Goal: Task Accomplishment & Management: Manage account settings

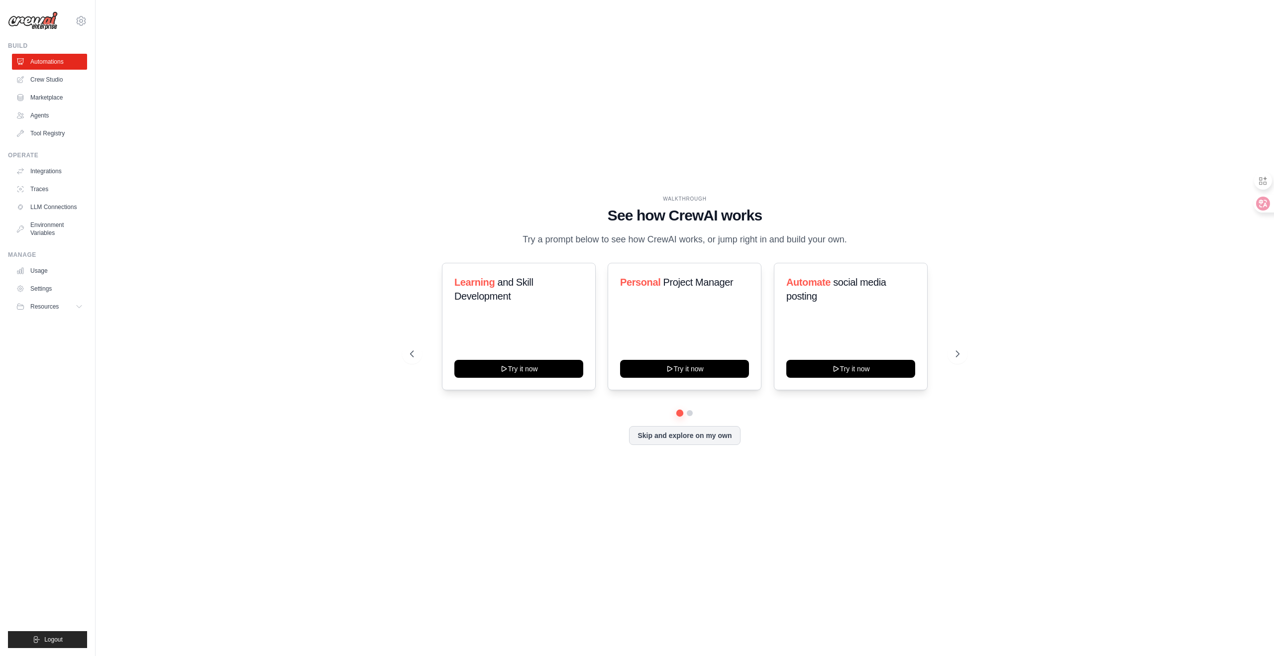
click at [448, 219] on h1 "See how CrewAI works" at bounding box center [684, 216] width 549 height 18
click at [486, 366] on button "Try it now" at bounding box center [518, 368] width 129 height 18
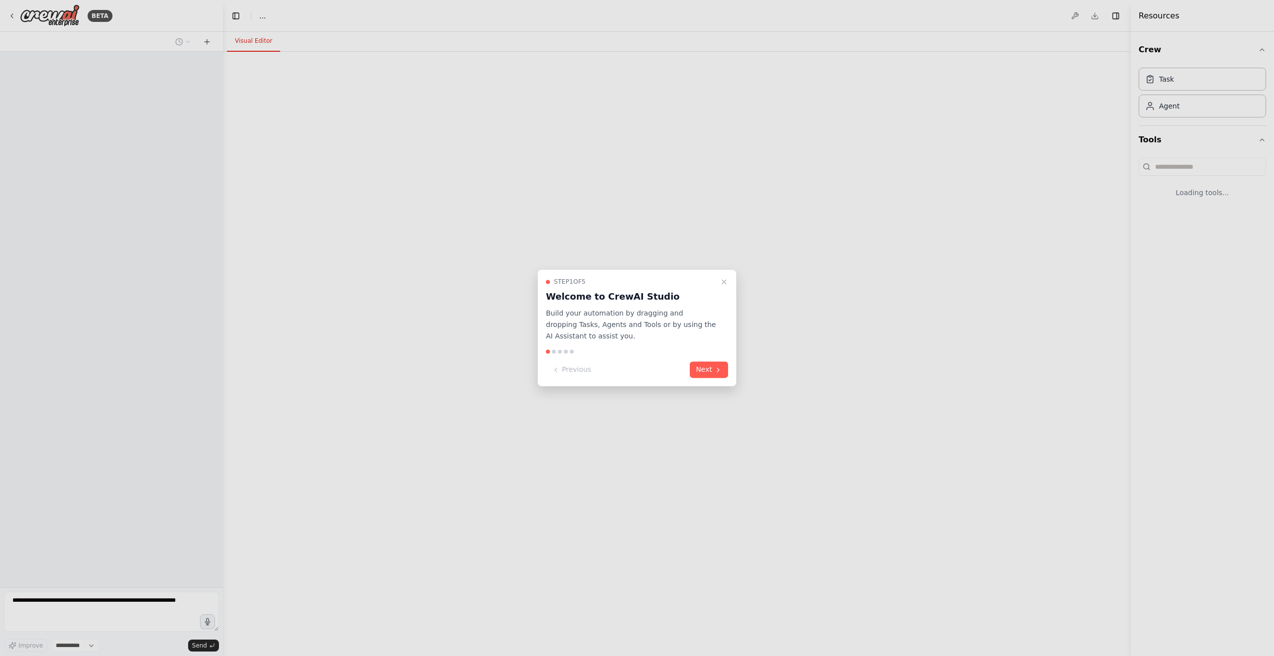
select select "****"
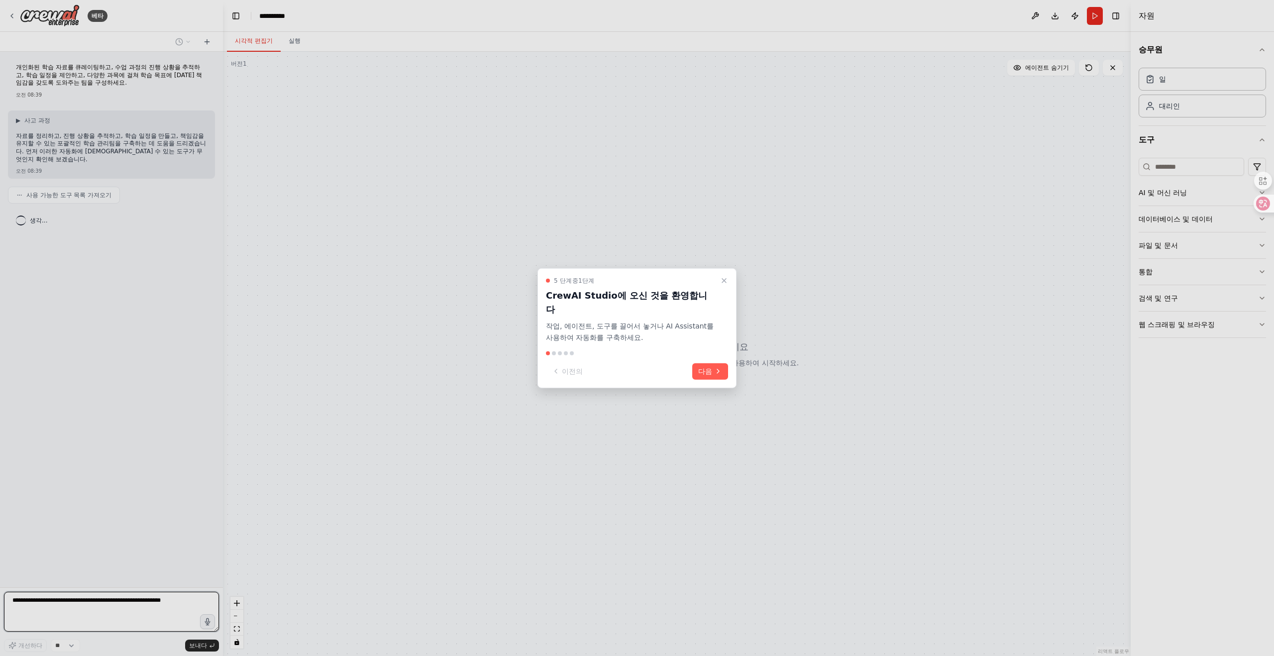
click at [709, 325] on p "작업, 에이전트, 도구를 끌어서 놓거나 AI Assistant를 사용하여 자동화를 구축하세요." at bounding box center [631, 332] width 170 height 23
click at [717, 367] on icon at bounding box center [718, 371] width 8 height 8
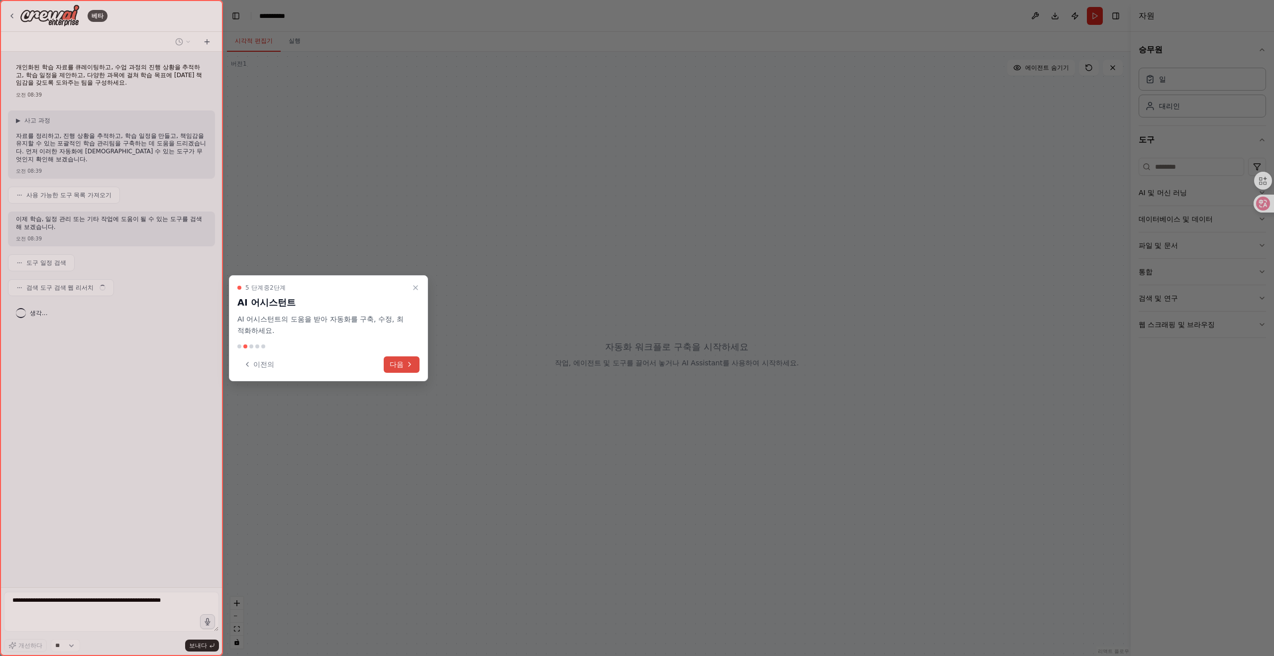
click at [408, 366] on icon at bounding box center [410, 364] width 8 height 8
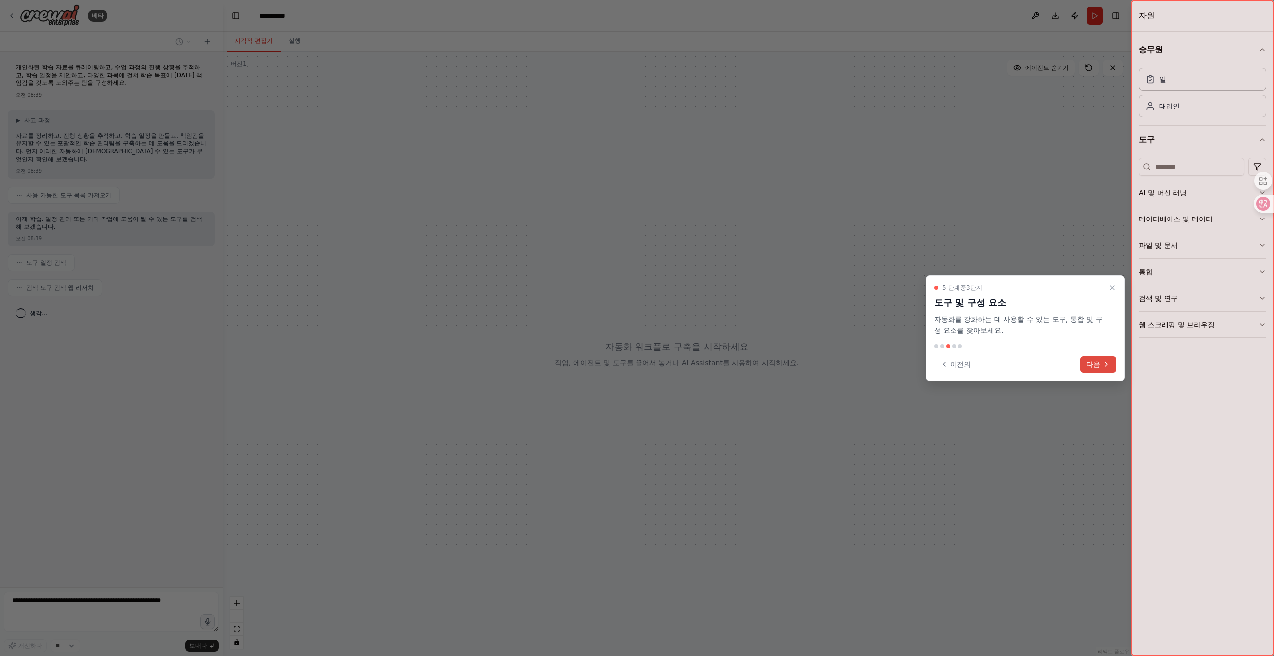
click at [1088, 363] on font "다음" at bounding box center [1093, 364] width 14 height 8
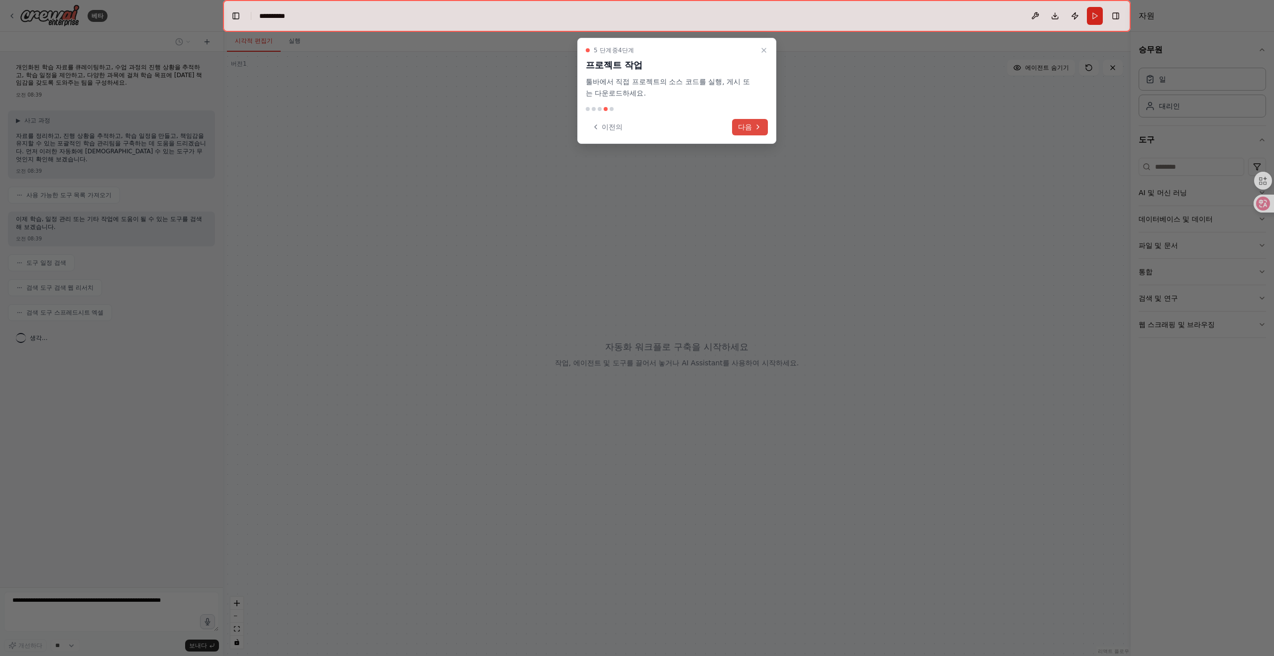
click at [743, 129] on font "다음" at bounding box center [745, 127] width 14 height 8
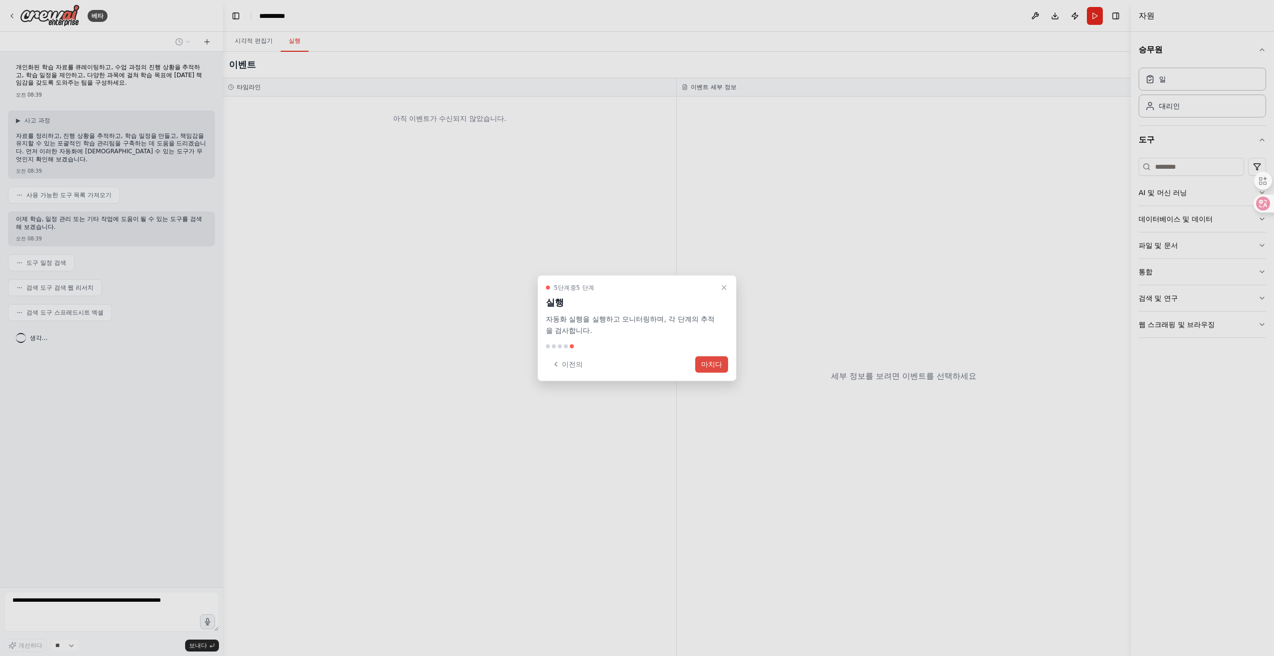
click at [713, 366] on font "마치다" at bounding box center [711, 364] width 21 height 8
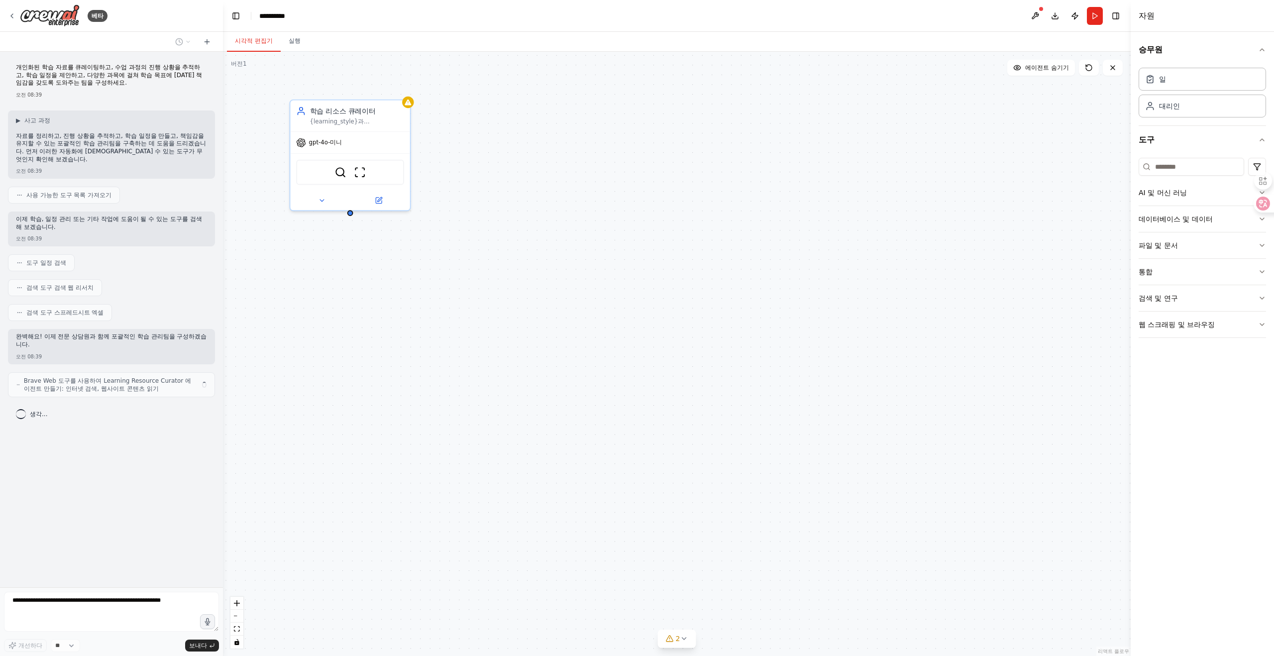
drag, startPoint x: 658, startPoint y: 334, endPoint x: 670, endPoint y: 329, distance: 13.4
click at [670, 328] on div "학습 리소스 큐레이터 {learning_style}과 {current_skill_level}을 기반으로 {subject}에 맞는 고품질의 맞춤…" at bounding box center [677, 354] width 908 height 604
drag, startPoint x: 722, startPoint y: 370, endPoint x: 791, endPoint y: 441, distance: 99.6
click at [791, 442] on div "학습 리소스 큐레이터 {learning_style}과 {current_skill_level}을 기반으로 {subject}에 맞는 고품질의 맞춤…" at bounding box center [677, 354] width 908 height 604
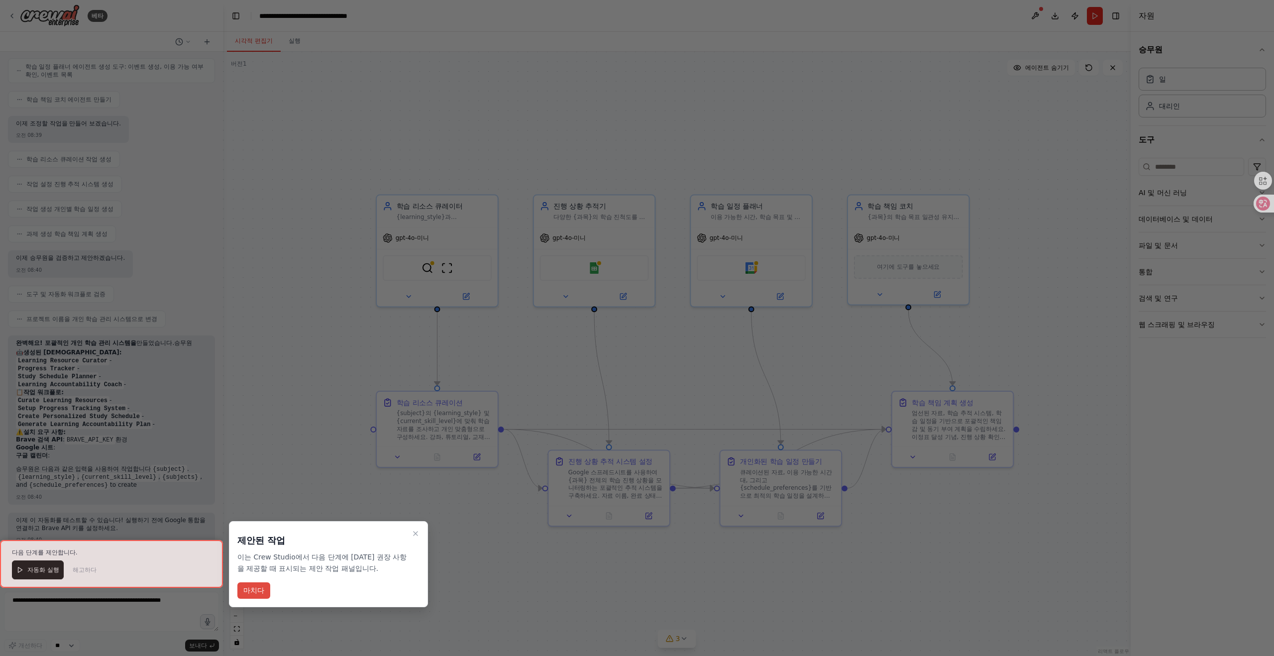
click at [253, 589] on font "마치다" at bounding box center [253, 590] width 21 height 8
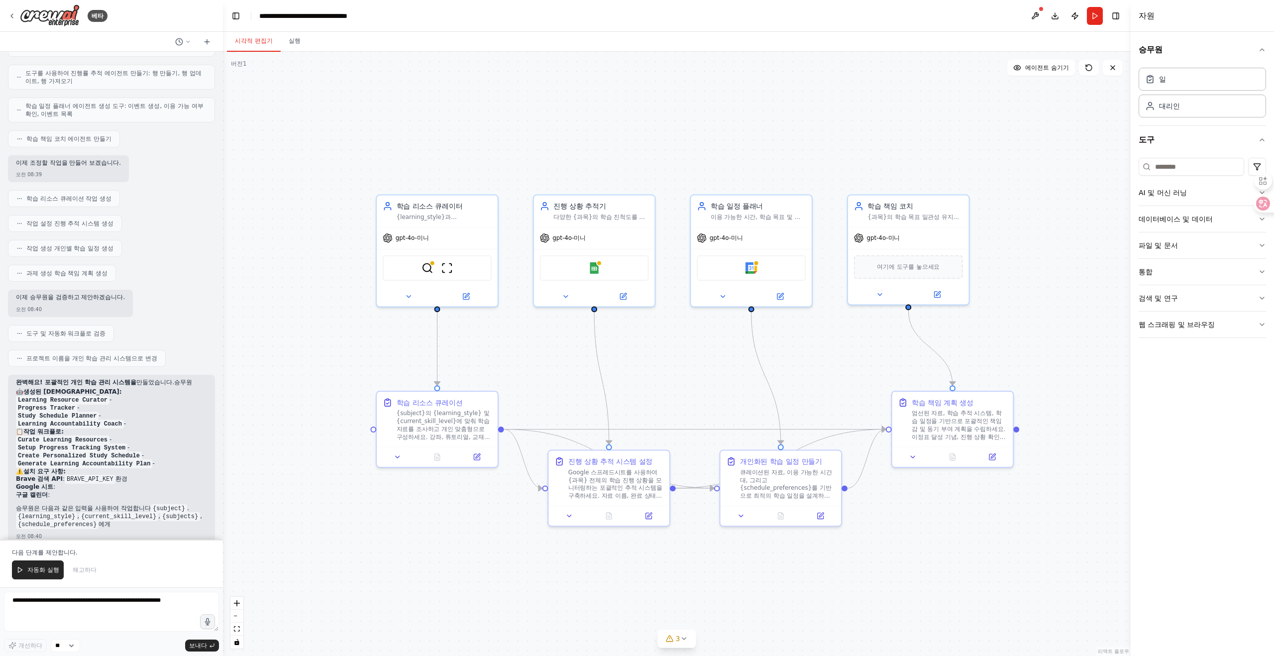
scroll to position [380, 0]
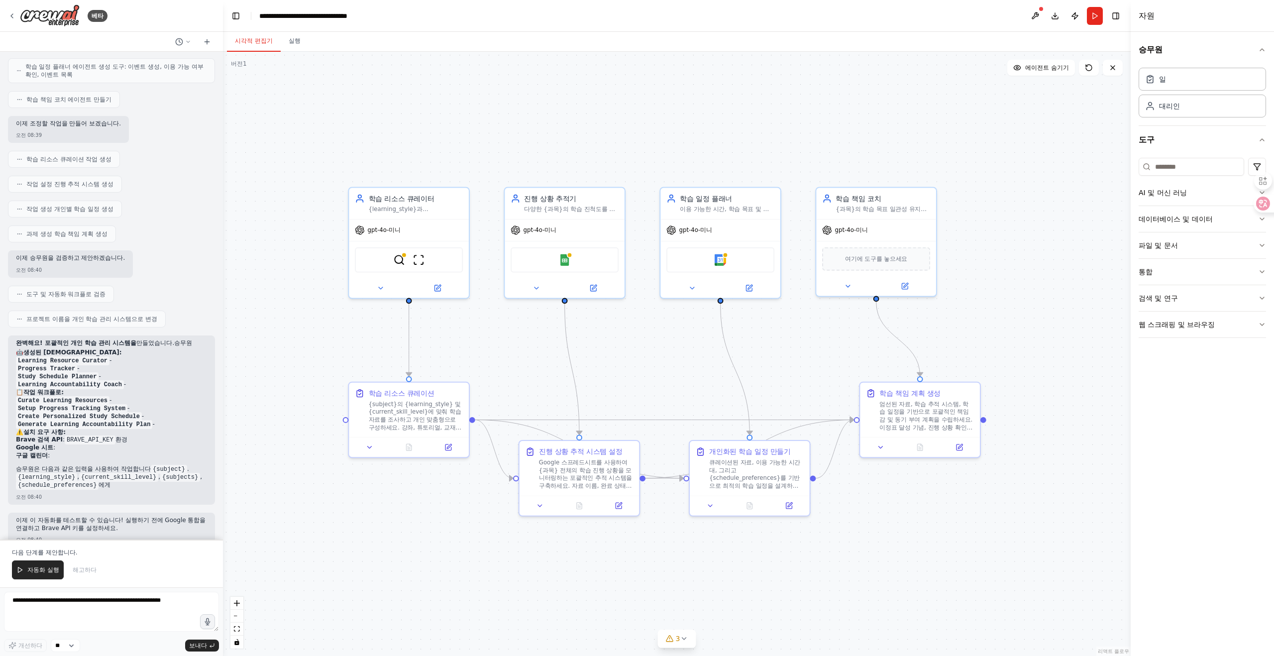
drag, startPoint x: 364, startPoint y: 376, endPoint x: 336, endPoint y: 367, distance: 29.3
click at [336, 367] on div ".deletable-edge-delete-btn { width: 20px; height: 20px; border: 0px solid #ffff…" at bounding box center [677, 354] width 908 height 604
click at [382, 289] on icon at bounding box center [380, 287] width 8 height 8
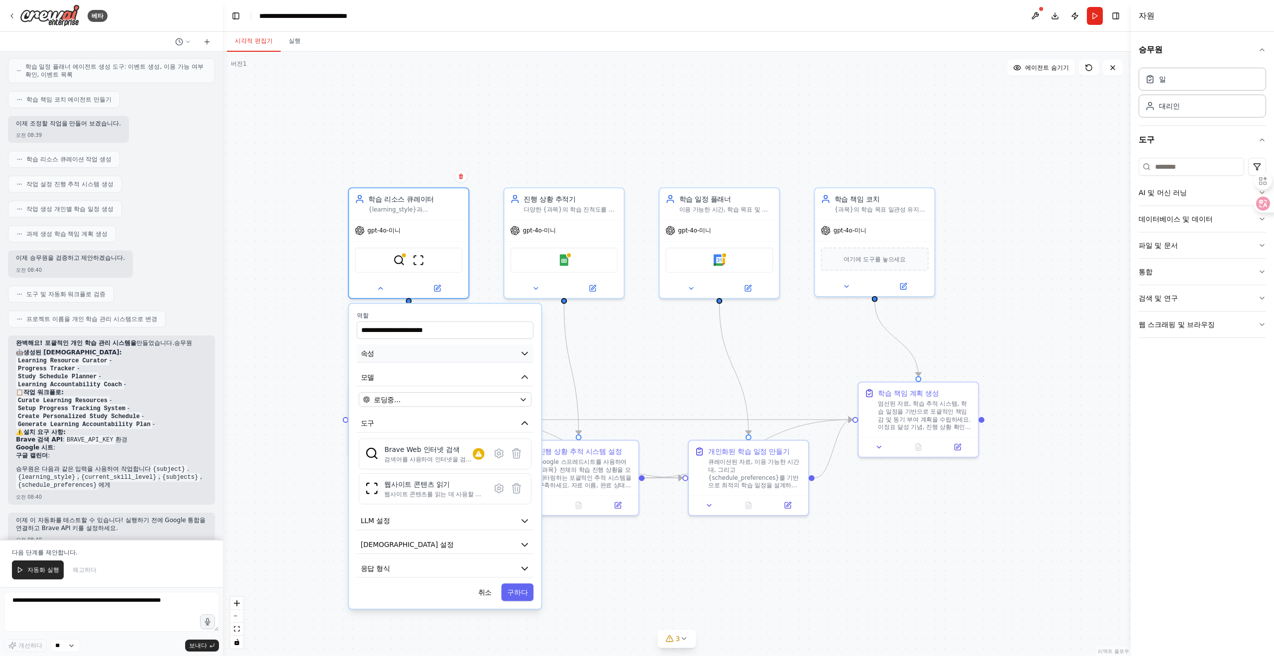
click at [387, 348] on button "속성" at bounding box center [445, 353] width 177 height 18
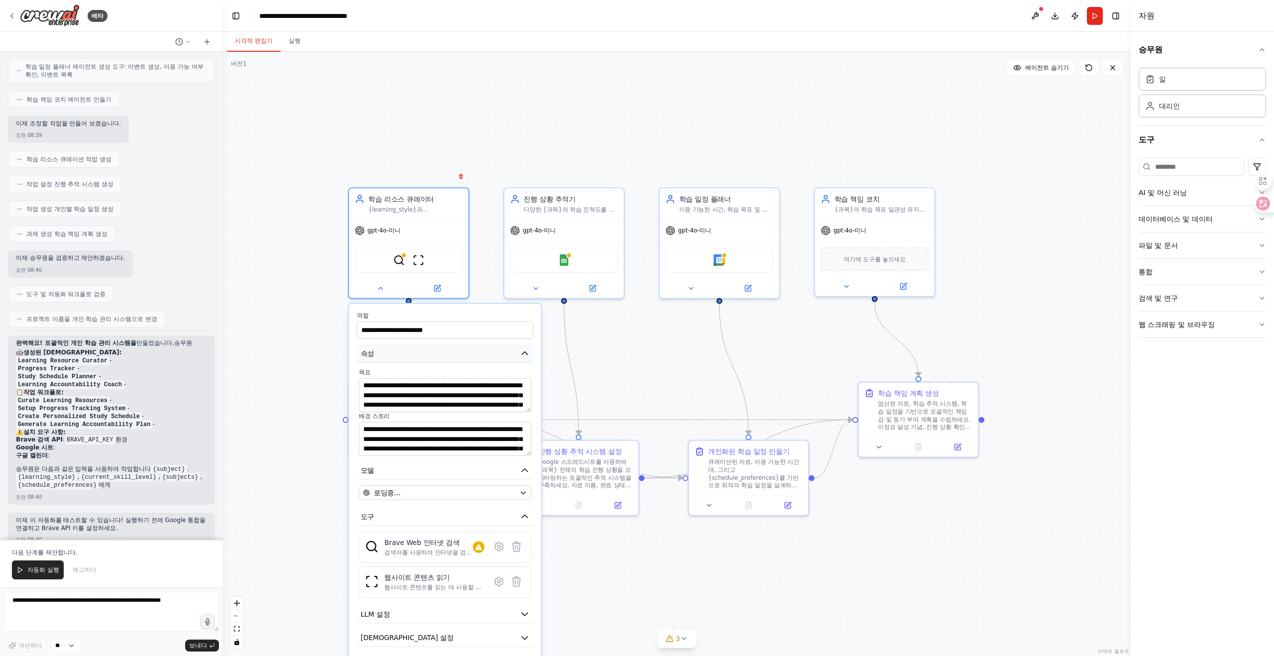
click at [387, 348] on button "속성" at bounding box center [445, 353] width 177 height 18
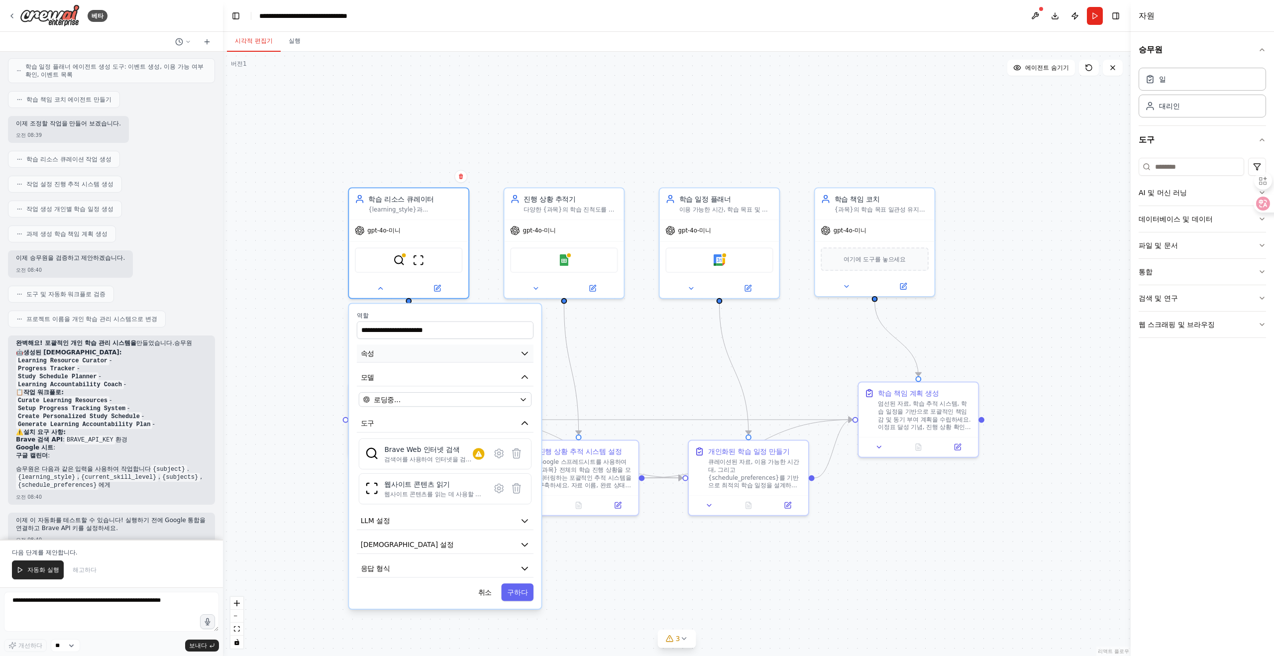
click at [388, 349] on button "속성" at bounding box center [445, 353] width 177 height 18
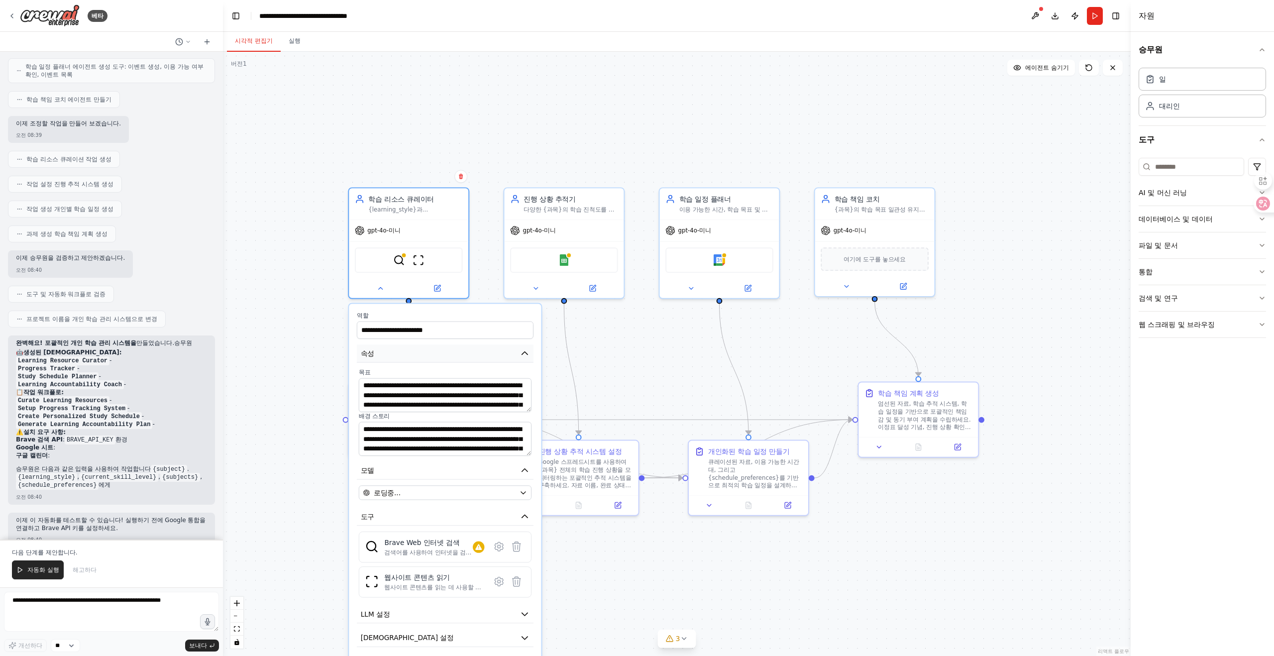
click at [388, 349] on button "속성" at bounding box center [445, 353] width 177 height 18
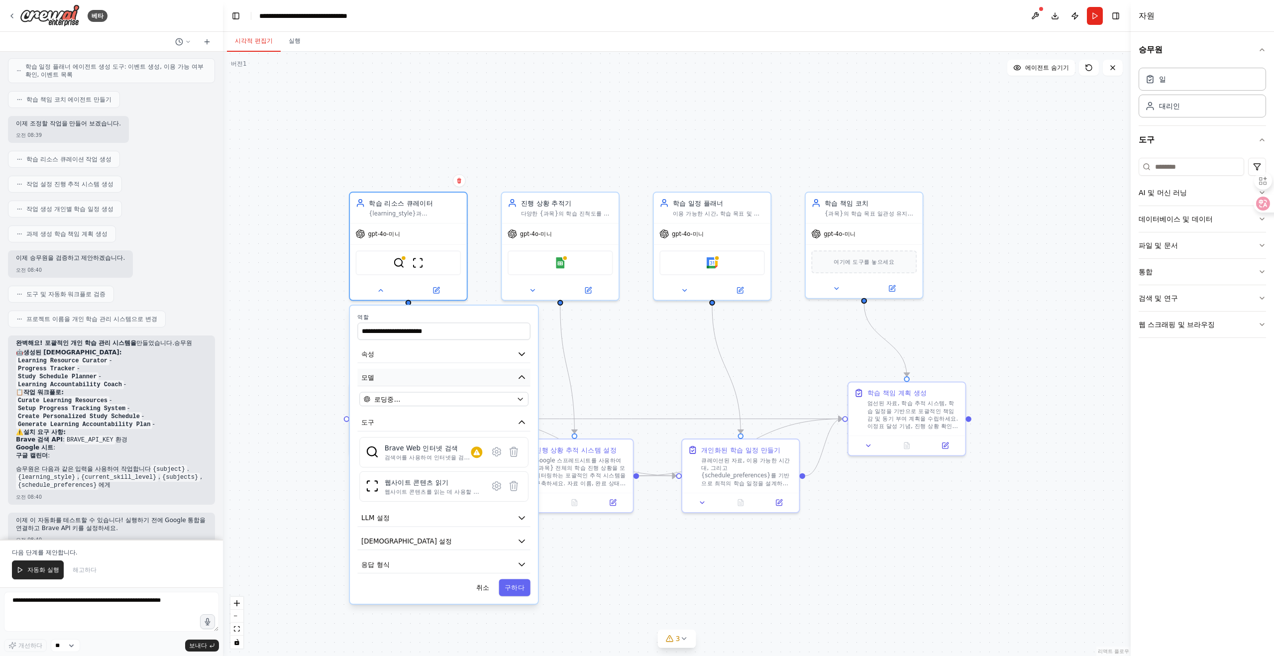
click at [391, 379] on button "모델" at bounding box center [443, 377] width 173 height 17
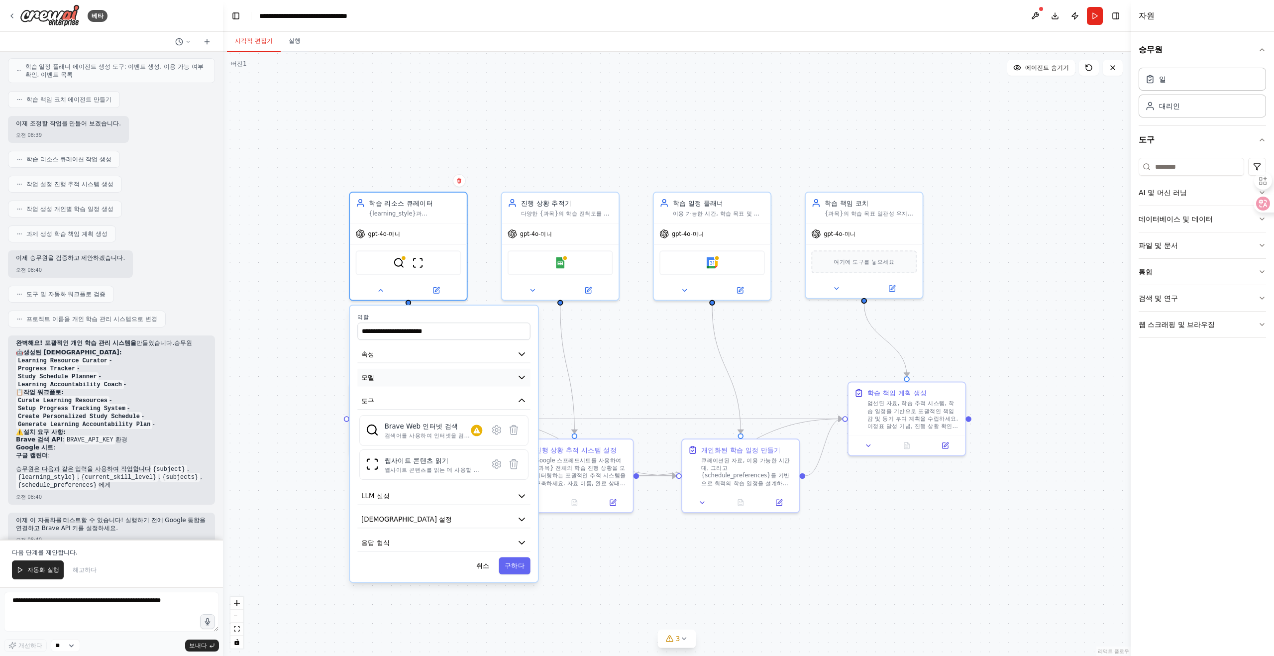
click at [391, 379] on button "모델" at bounding box center [443, 377] width 173 height 17
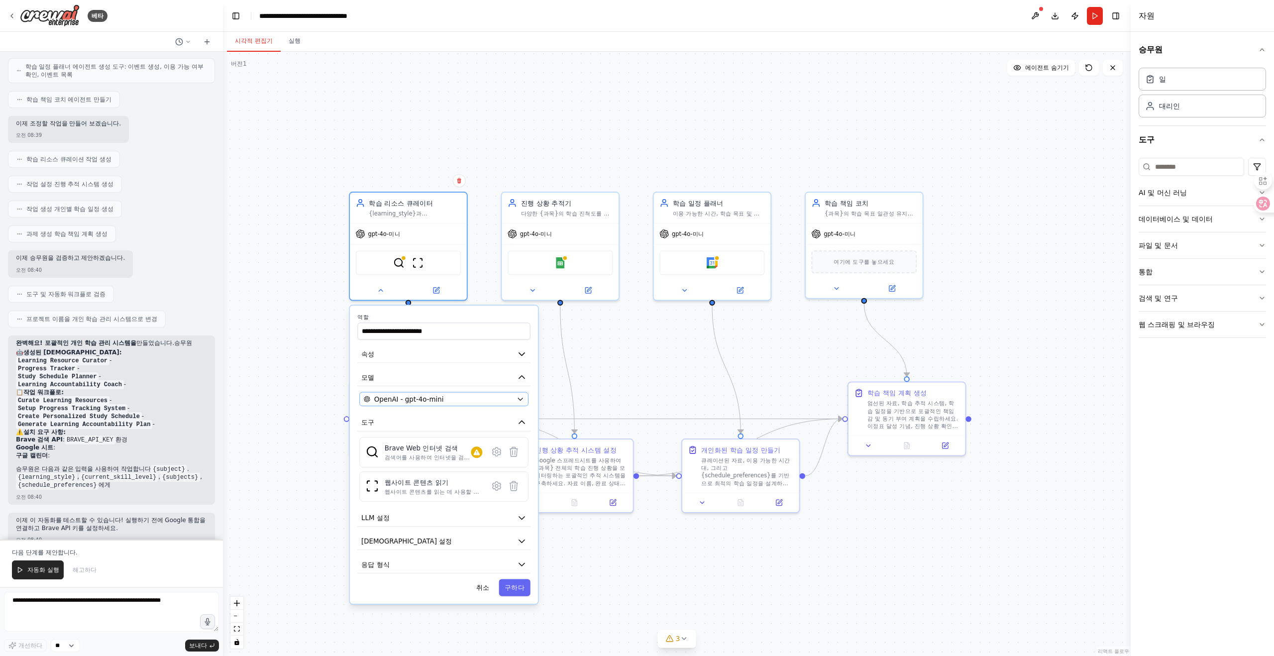
click at [390, 397] on span "OpenAI - gpt-4o-mini" at bounding box center [409, 398] width 70 height 9
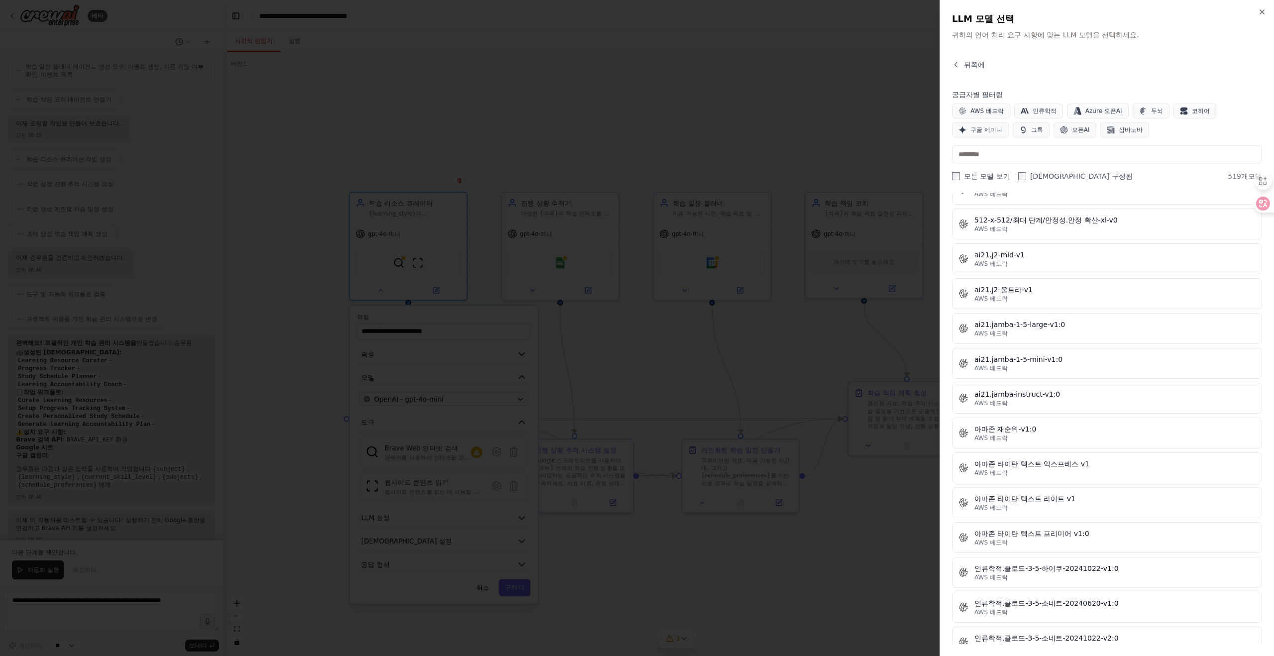
scroll to position [0, 0]
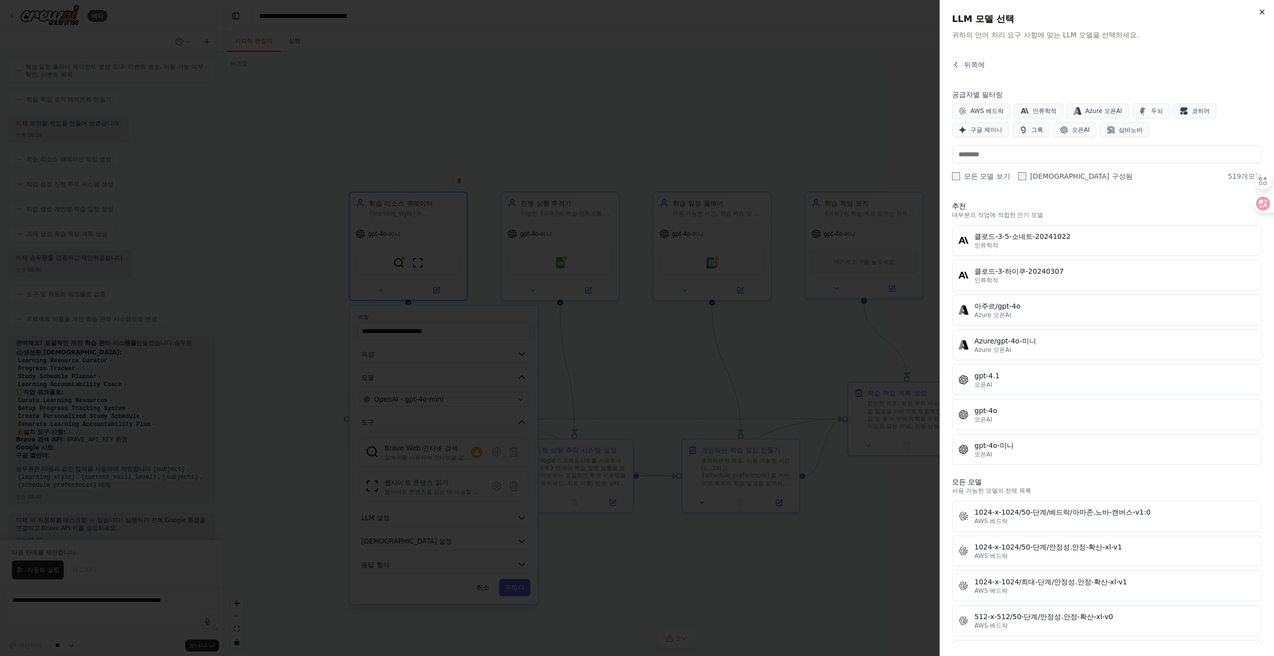
click at [1262, 9] on icon "button" at bounding box center [1262, 12] width 8 height 8
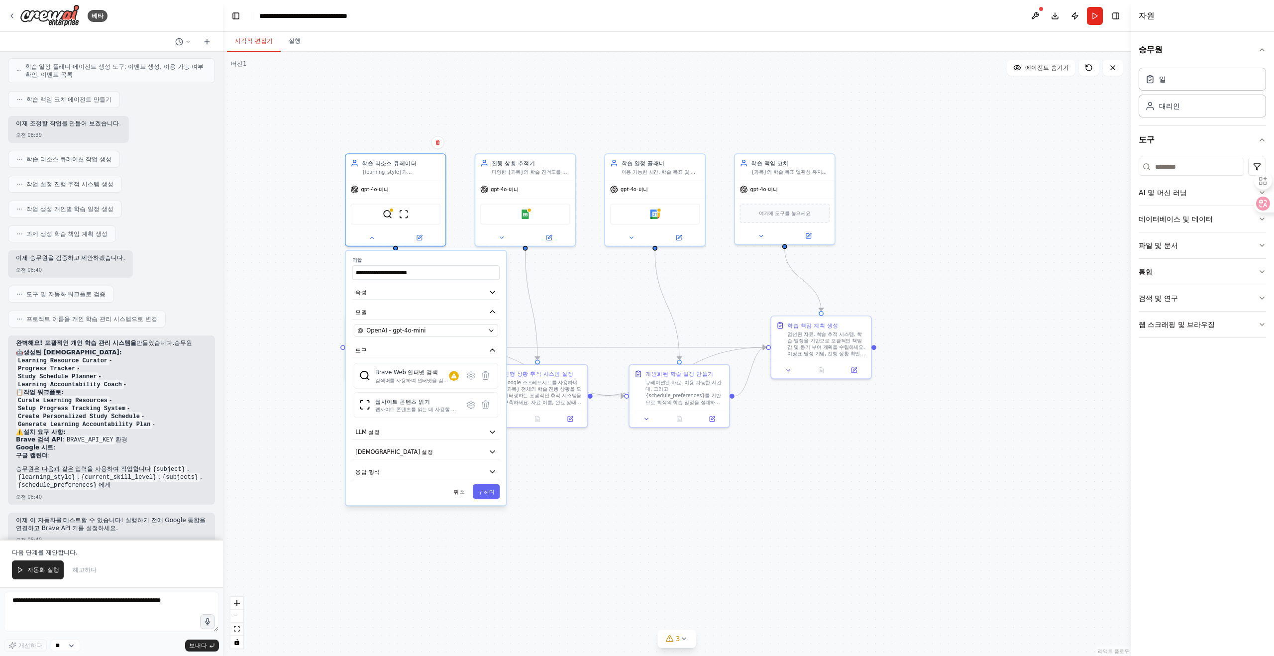
drag, startPoint x: 325, startPoint y: 452, endPoint x: 315, endPoint y: 371, distance: 81.8
click at [315, 371] on div ".deletable-edge-delete-btn { width: 20px; height: 20px; border: 0px solid #ffff…" at bounding box center [677, 354] width 908 height 604
click at [419, 448] on button "에이전트 설정" at bounding box center [420, 446] width 147 height 15
click at [421, 428] on button "LLM 설정" at bounding box center [420, 427] width 147 height 15
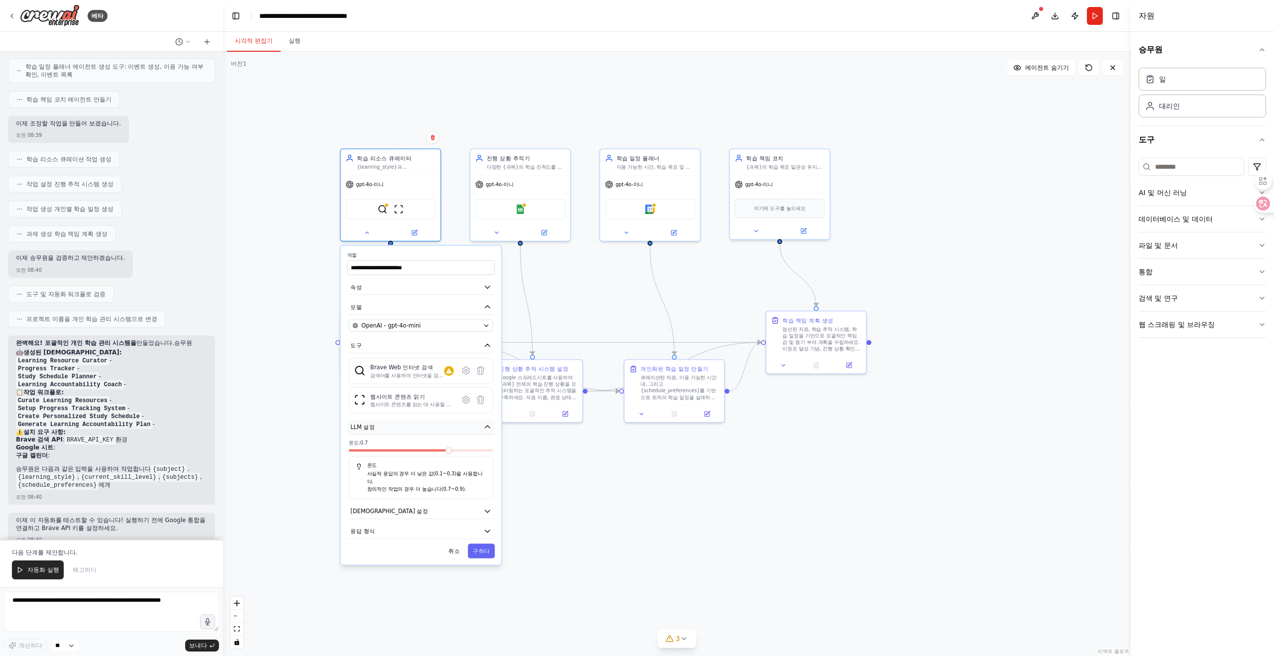
click at [421, 428] on button "LLM 설정" at bounding box center [420, 427] width 147 height 15
click at [406, 470] on button "응답 형식" at bounding box center [420, 466] width 147 height 15
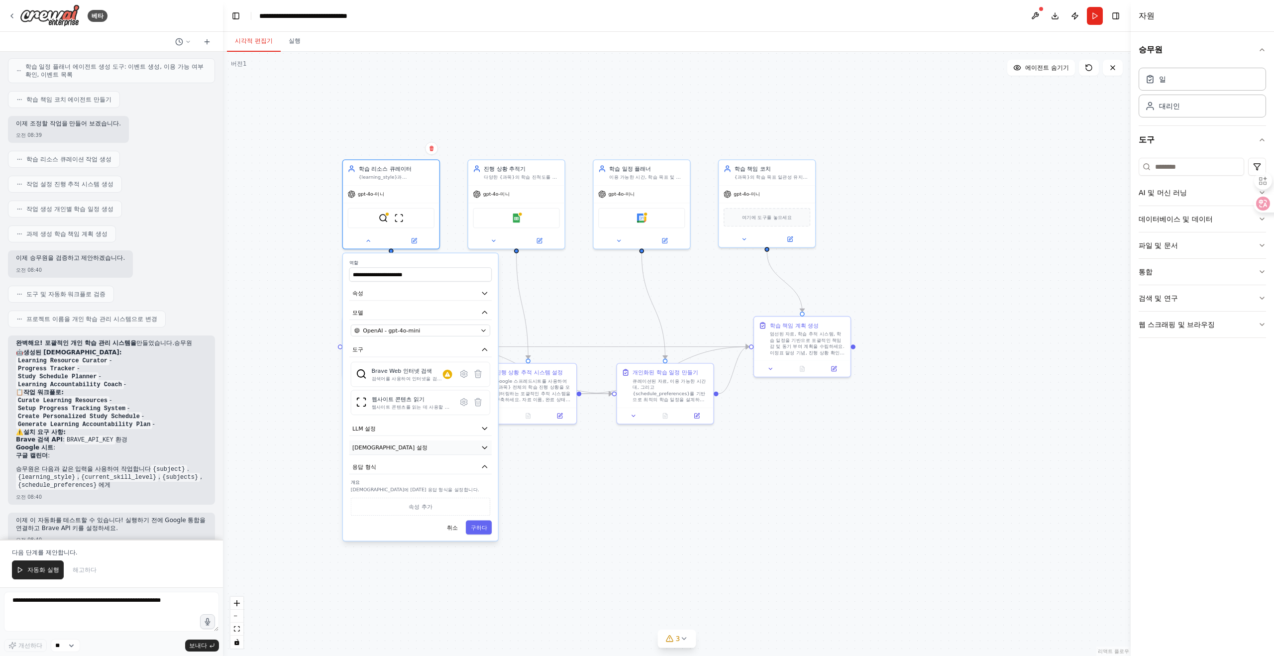
click at [412, 450] on button "에이전트 설정" at bounding box center [420, 447] width 142 height 14
click at [328, 423] on div ".deletable-edge-delete-btn { width: 20px; height: 20px; border: 0px solid #ffff…" at bounding box center [677, 354] width 908 height 604
click at [362, 367] on icon at bounding box center [359, 367] width 6 height 6
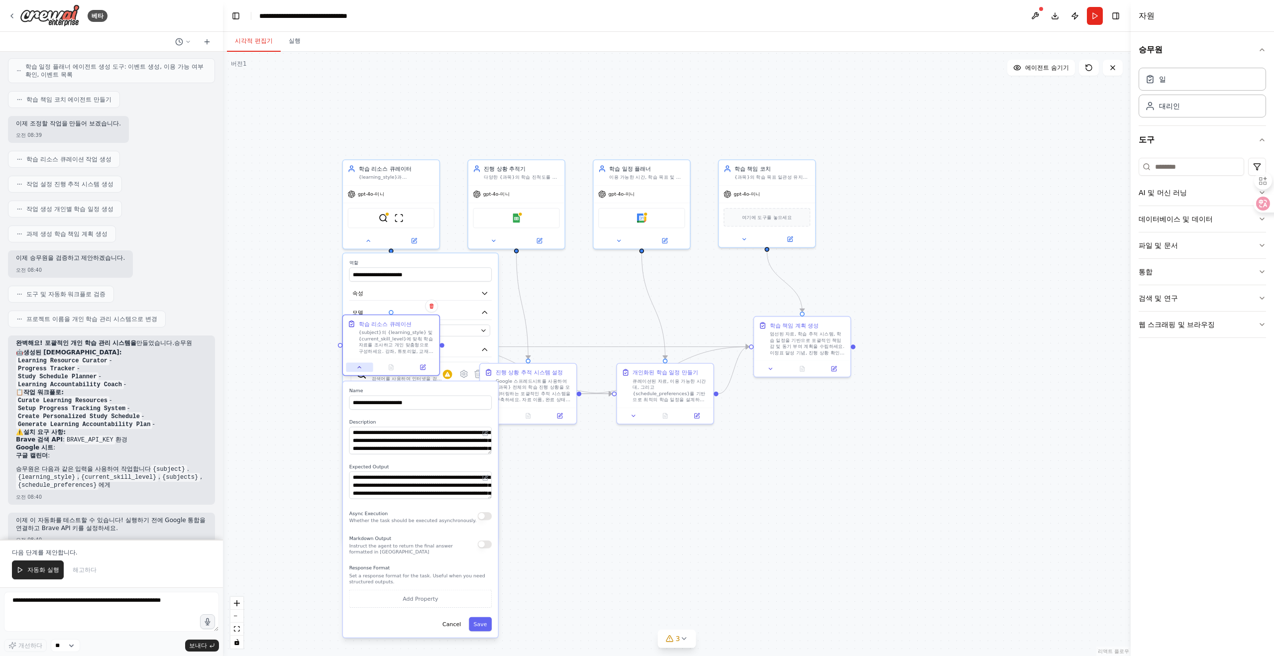
click at [362, 367] on icon at bounding box center [359, 367] width 6 height 6
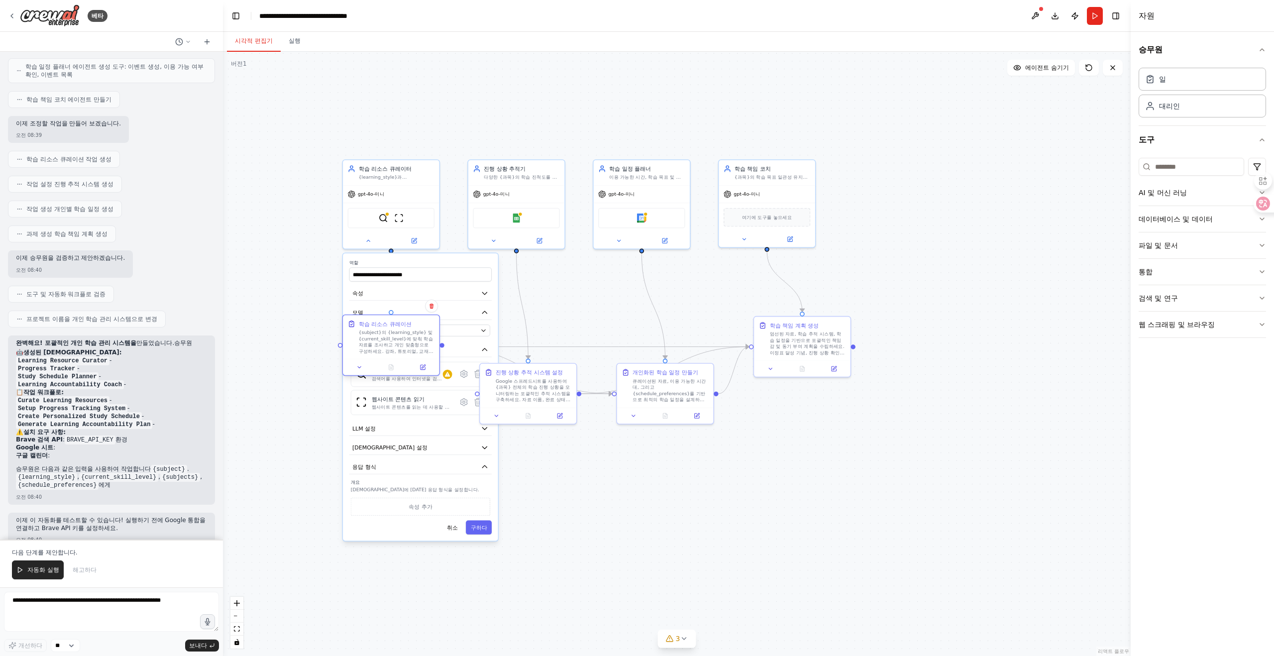
click at [375, 347] on font "{subject}의 {learning_style} 및 {current_skill_level}에 맞춰 학습 자료를 조사하고 개인 맞춤형으로 구성…" at bounding box center [396, 350] width 75 height 43
click at [564, 293] on div ".deletable-edge-delete-btn { width: 20px; height: 20px; border: 0px solid #ffff…" at bounding box center [677, 354] width 908 height 604
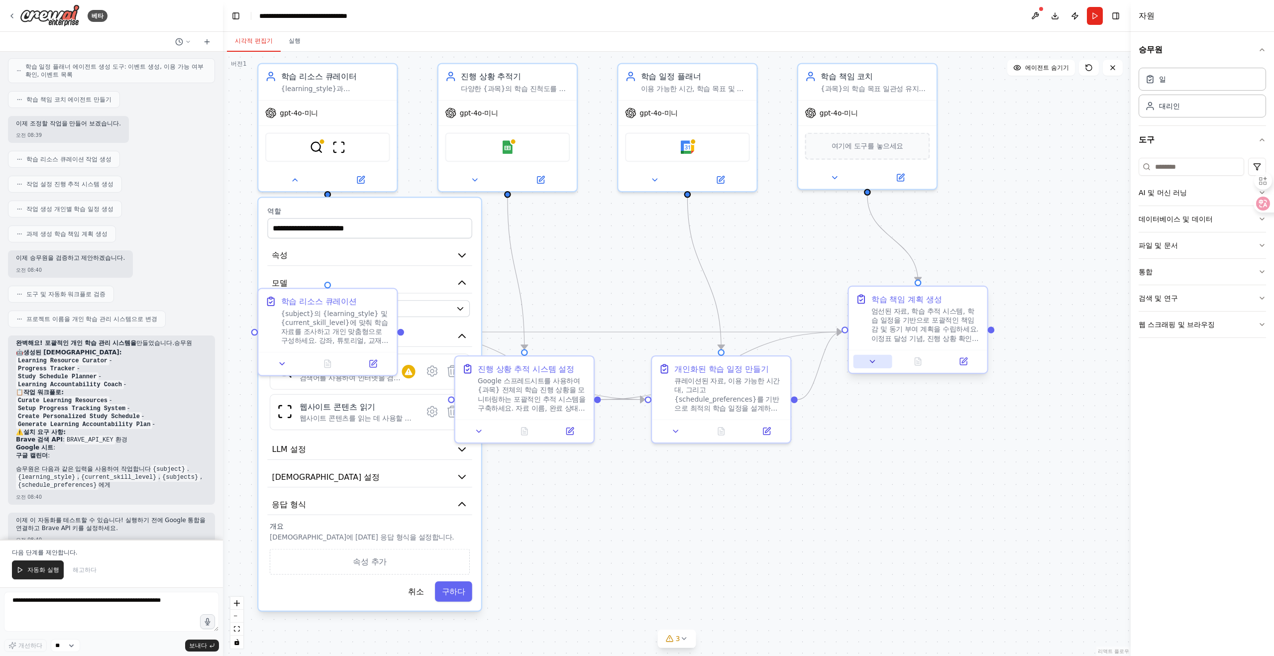
click at [876, 358] on icon at bounding box center [872, 361] width 9 height 9
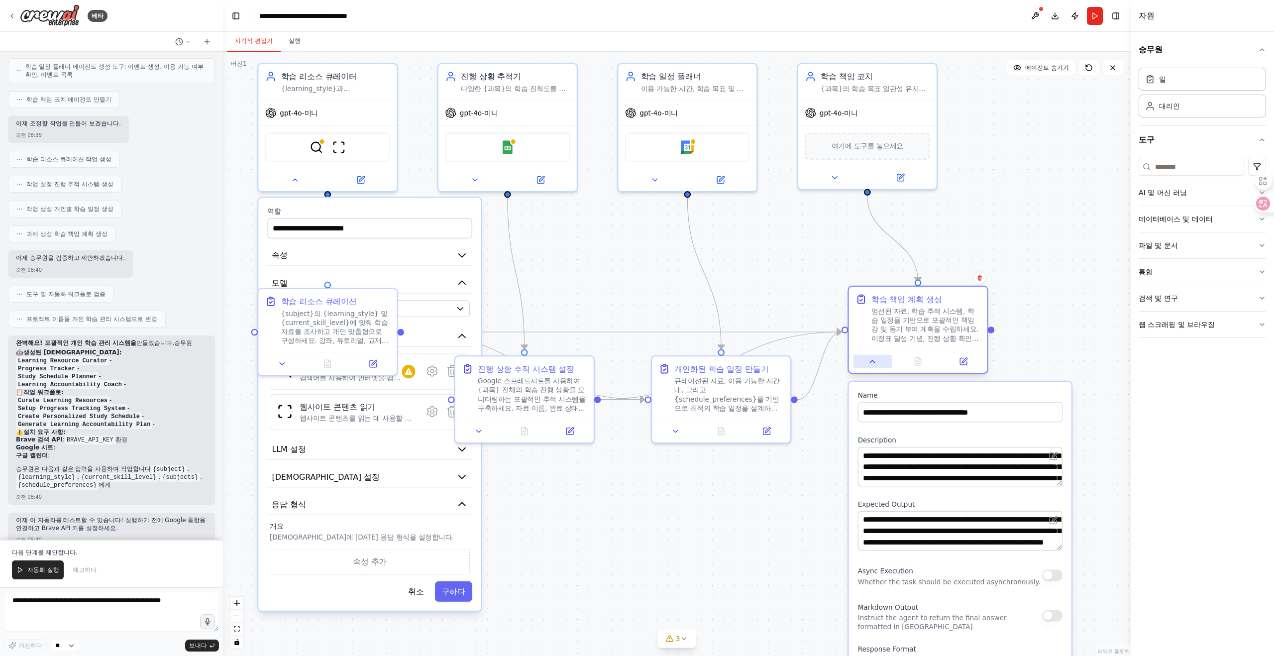
click at [876, 358] on icon at bounding box center [872, 361] width 9 height 9
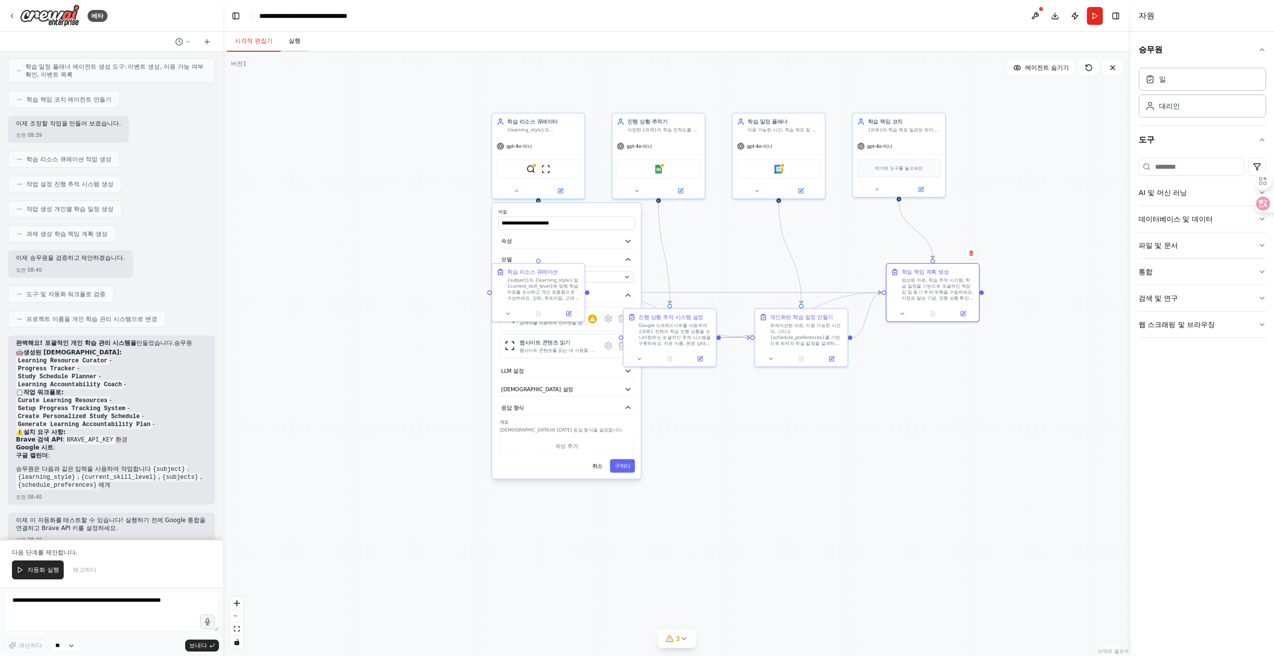
click at [292, 44] on font "실행" at bounding box center [295, 41] width 12 height 8
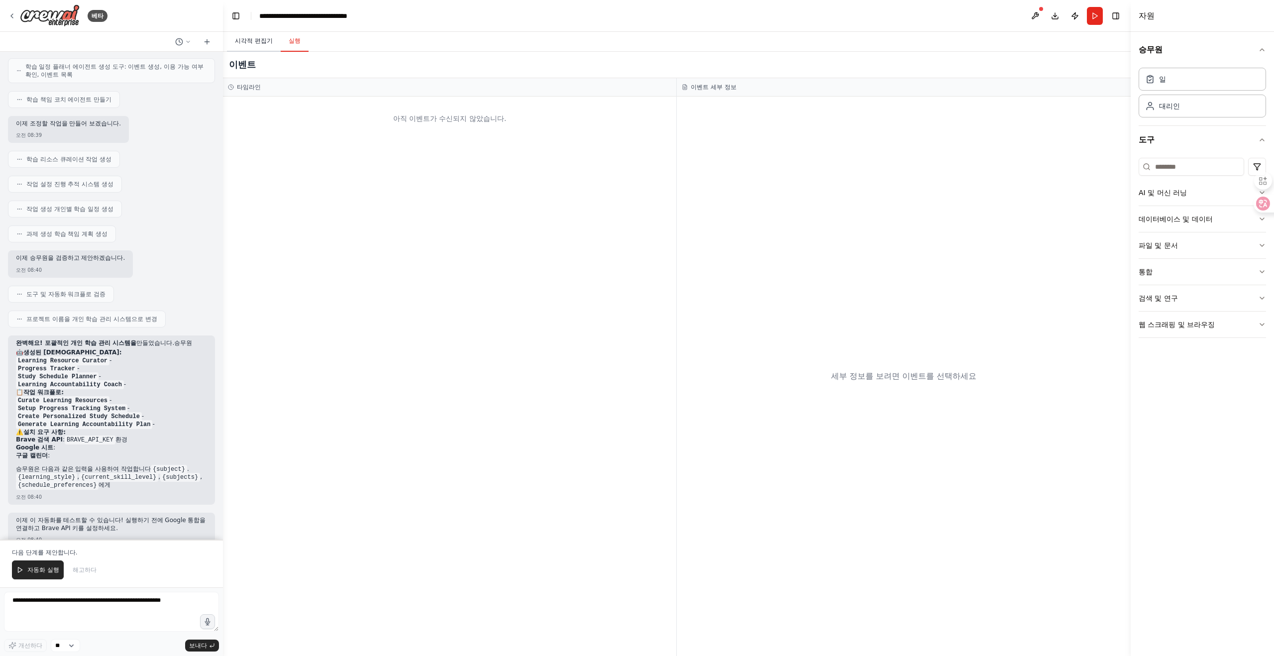
click at [256, 40] on font "시각적 편집기" at bounding box center [254, 40] width 38 height 7
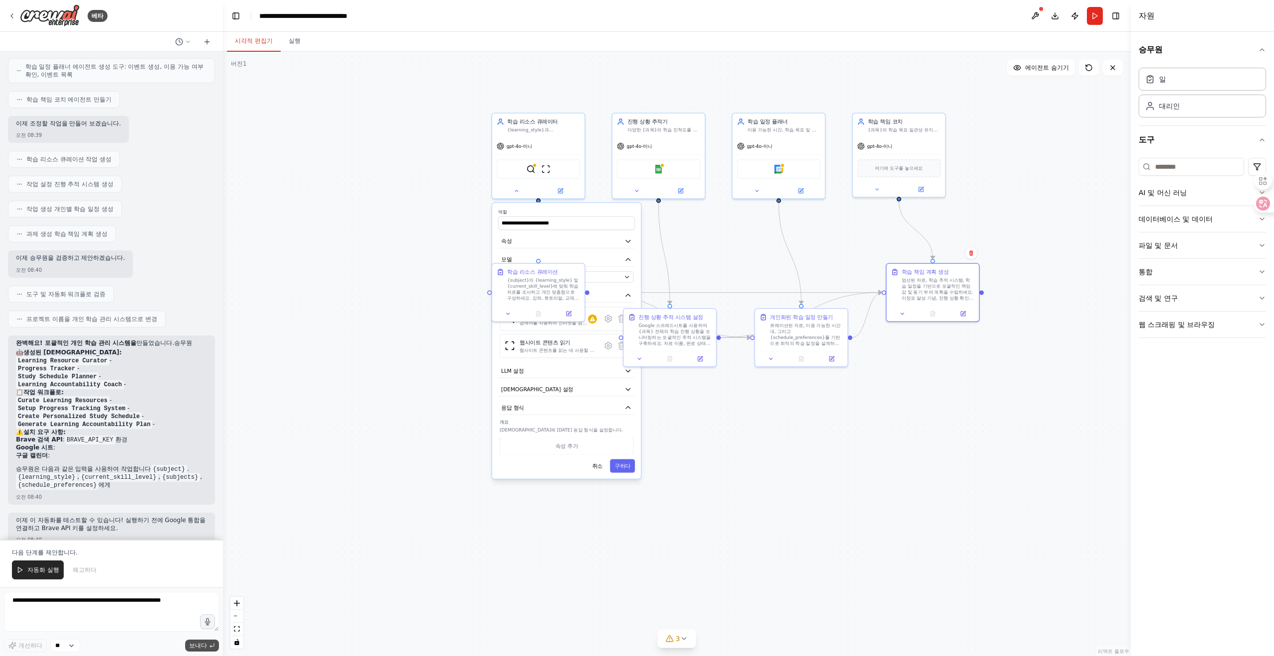
click at [200, 644] on font "보내다" at bounding box center [198, 645] width 18 height 7
click at [58, 573] on button "자동화 실행" at bounding box center [38, 569] width 52 height 19
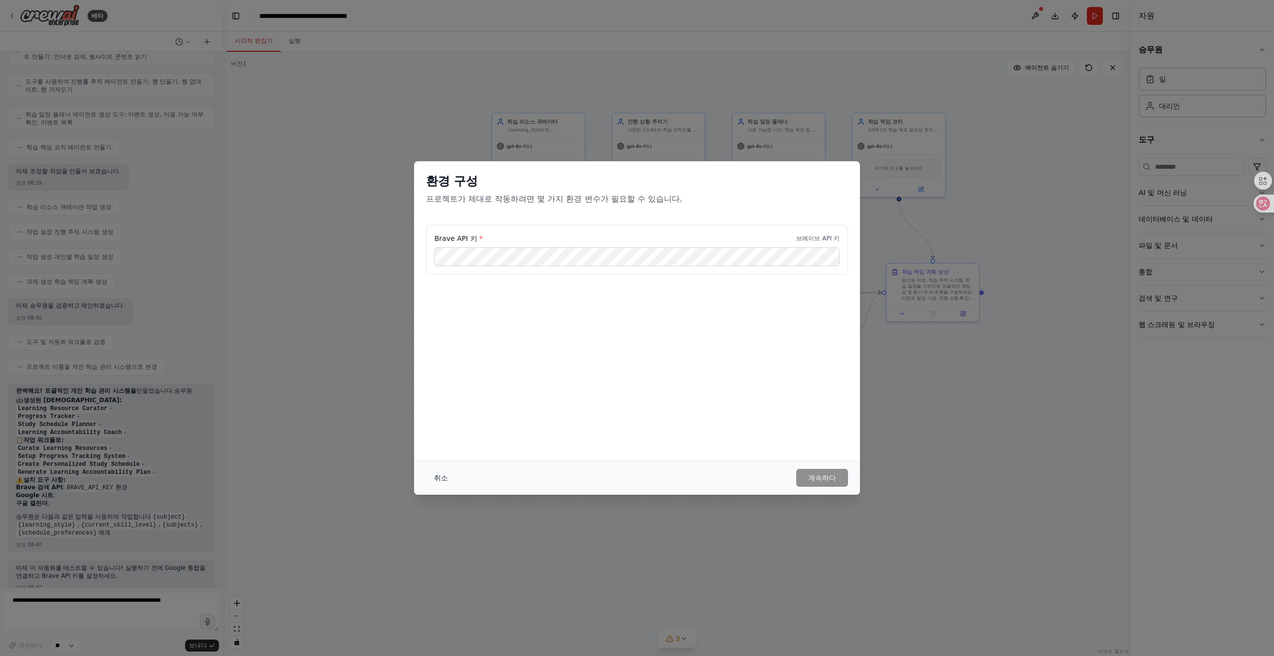
click at [439, 481] on font "취소" at bounding box center [441, 478] width 14 height 8
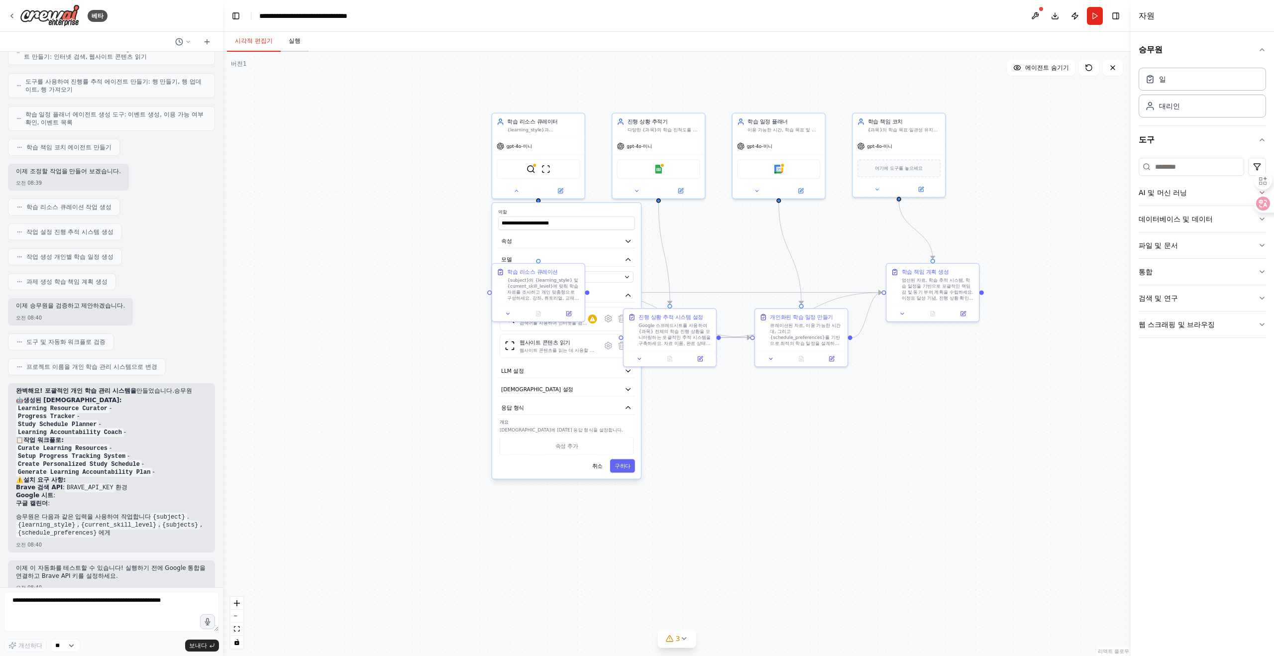
click at [292, 42] on font "실행" at bounding box center [295, 40] width 12 height 7
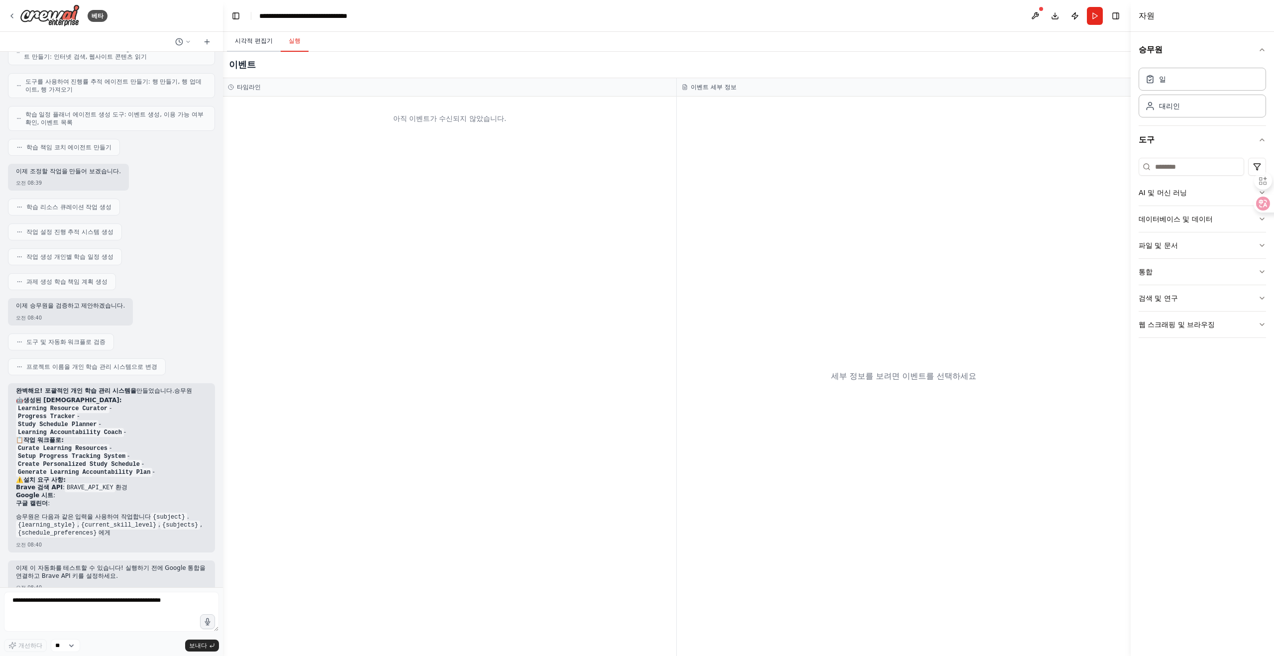
click at [245, 41] on font "시각적 편집기" at bounding box center [254, 40] width 38 height 7
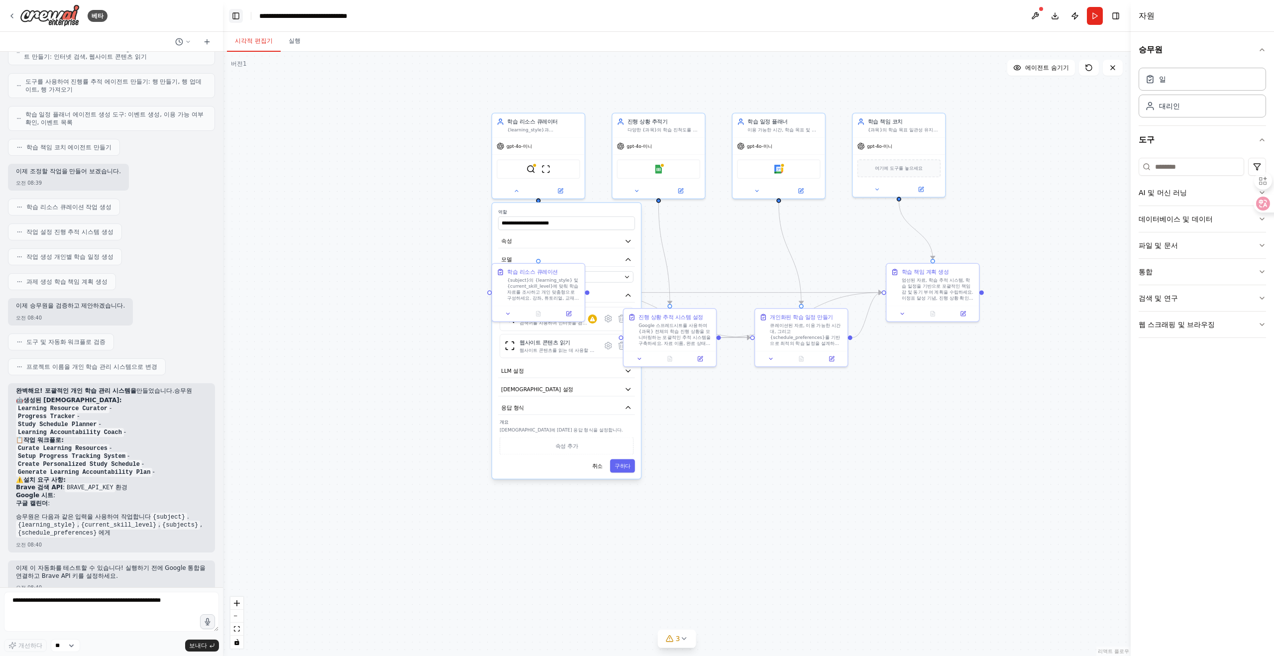
click at [240, 20] on button "왼쪽 사이드바 전환" at bounding box center [236, 16] width 14 height 14
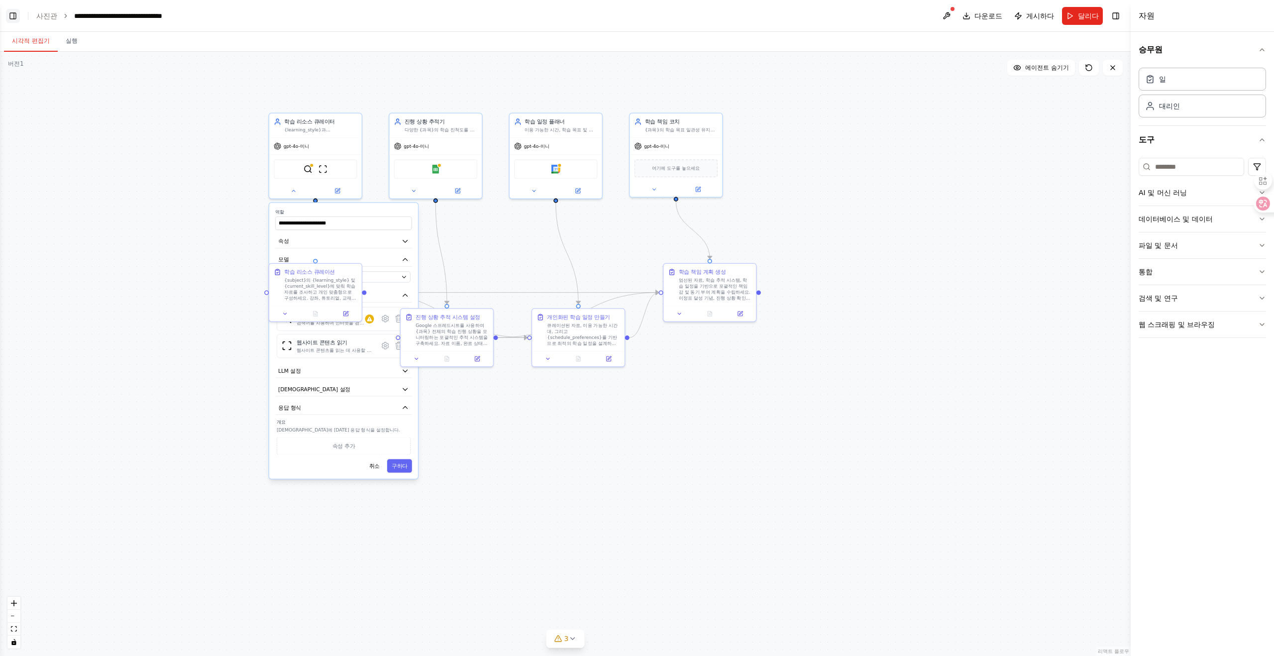
click at [13, 20] on button "왼쪽 사이드바 전환" at bounding box center [13, 16] width 14 height 14
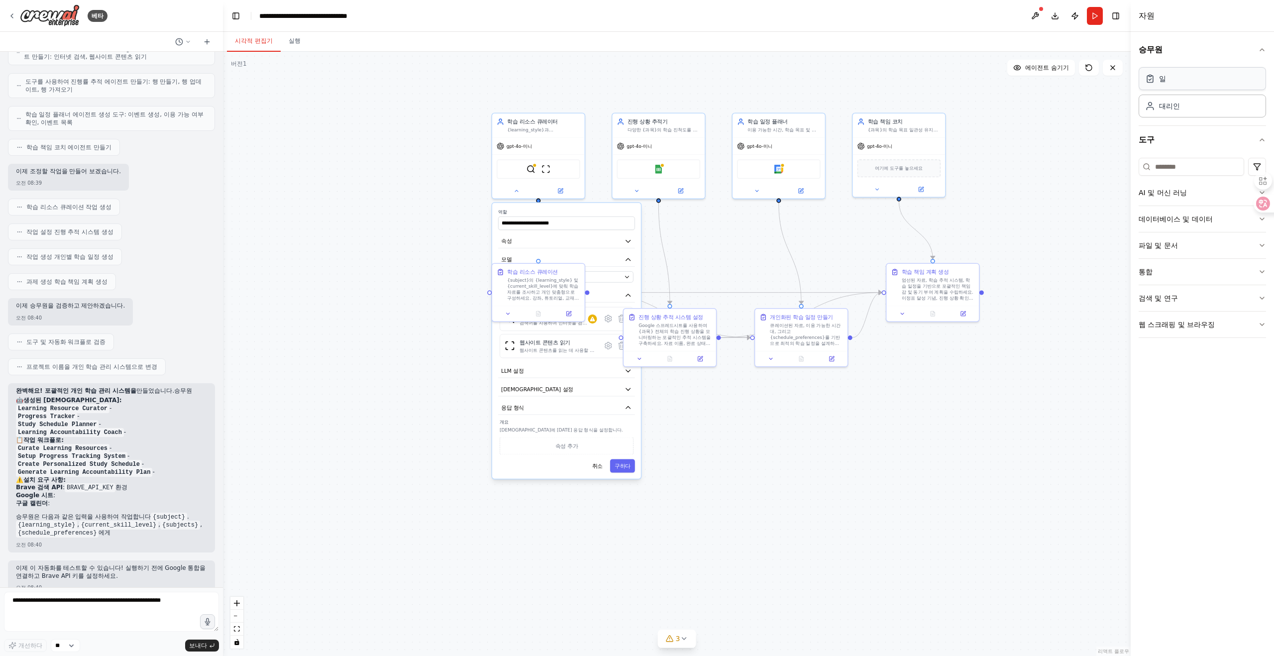
click at [1158, 83] on div "일" at bounding box center [1155, 79] width 21 height 10
click at [1095, 21] on button "달리다" at bounding box center [1095, 16] width 16 height 18
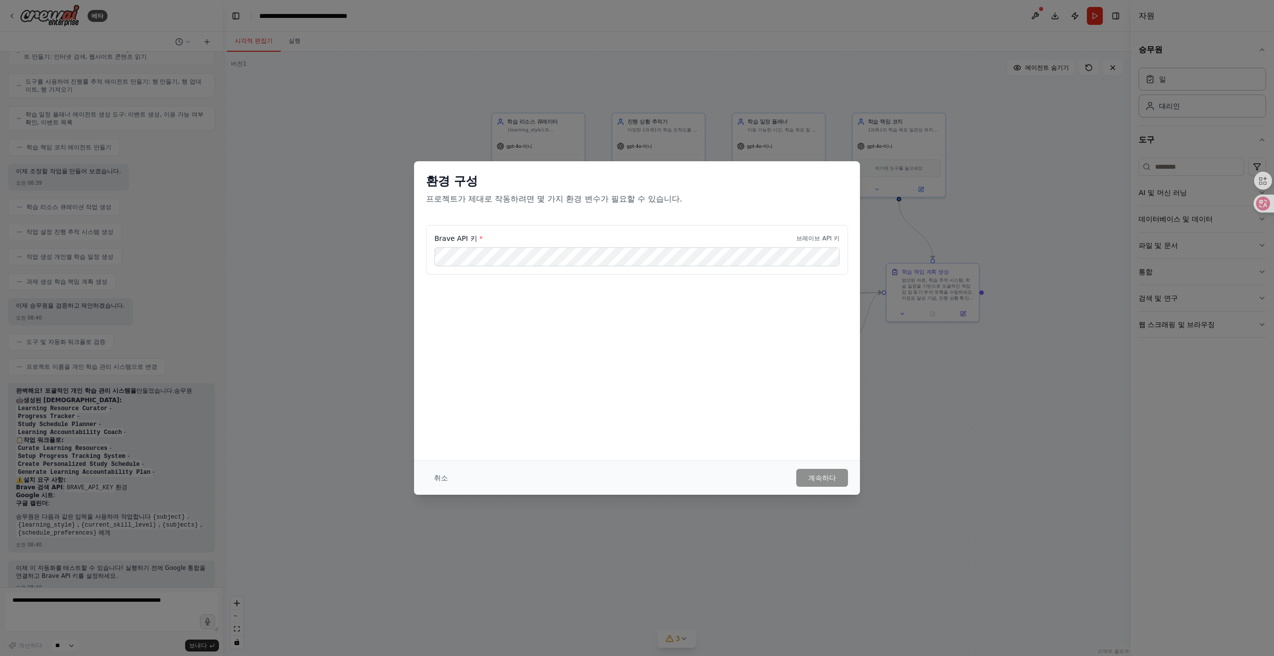
click at [830, 235] on font "브레이브 API 키" at bounding box center [817, 238] width 43 height 7
click at [624, 203] on font "프로젝트가 제대로 작동하려면 몇 가지 환경 변수가 필요할 수 있습니다." at bounding box center [554, 198] width 256 height 9
click at [809, 99] on div "환경 구성 프로젝트가 제대로 작동하려면 몇 가지 환경 변수가 필요할 수 있습니다. Brave API 키 * 브레이브 API 키 취소 계속하다" at bounding box center [637, 328] width 1274 height 656
click at [440, 475] on font "취소" at bounding box center [441, 478] width 14 height 8
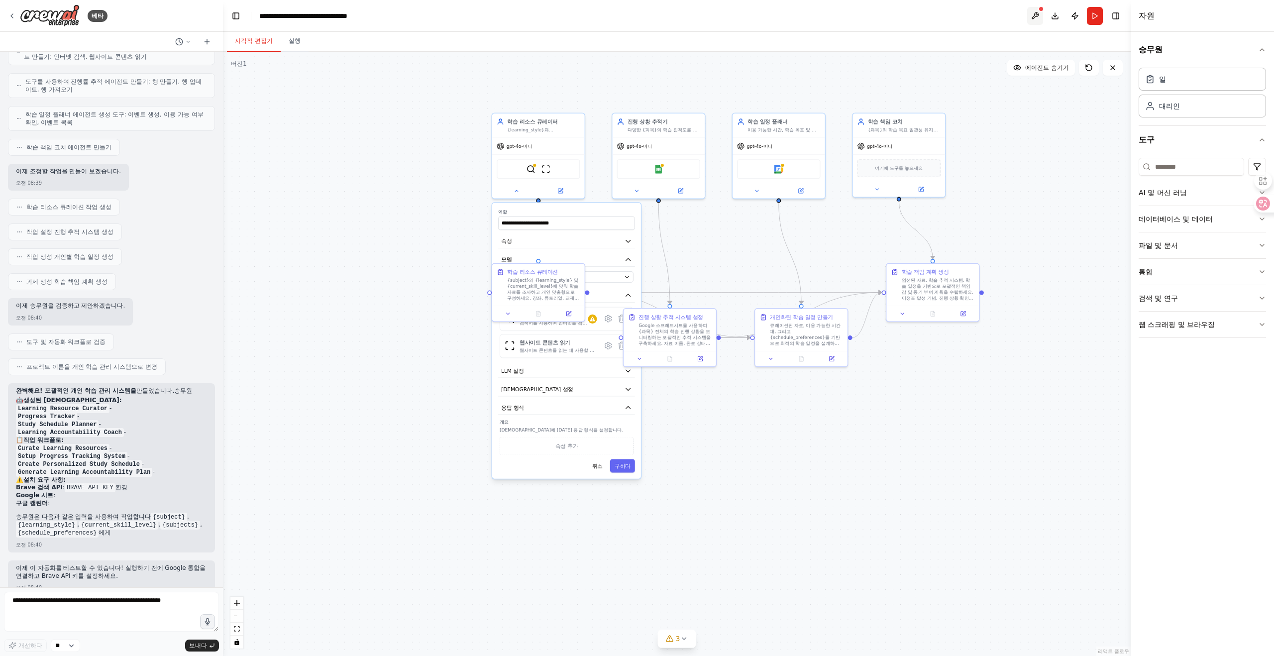
click at [1043, 14] on button at bounding box center [1035, 16] width 16 height 18
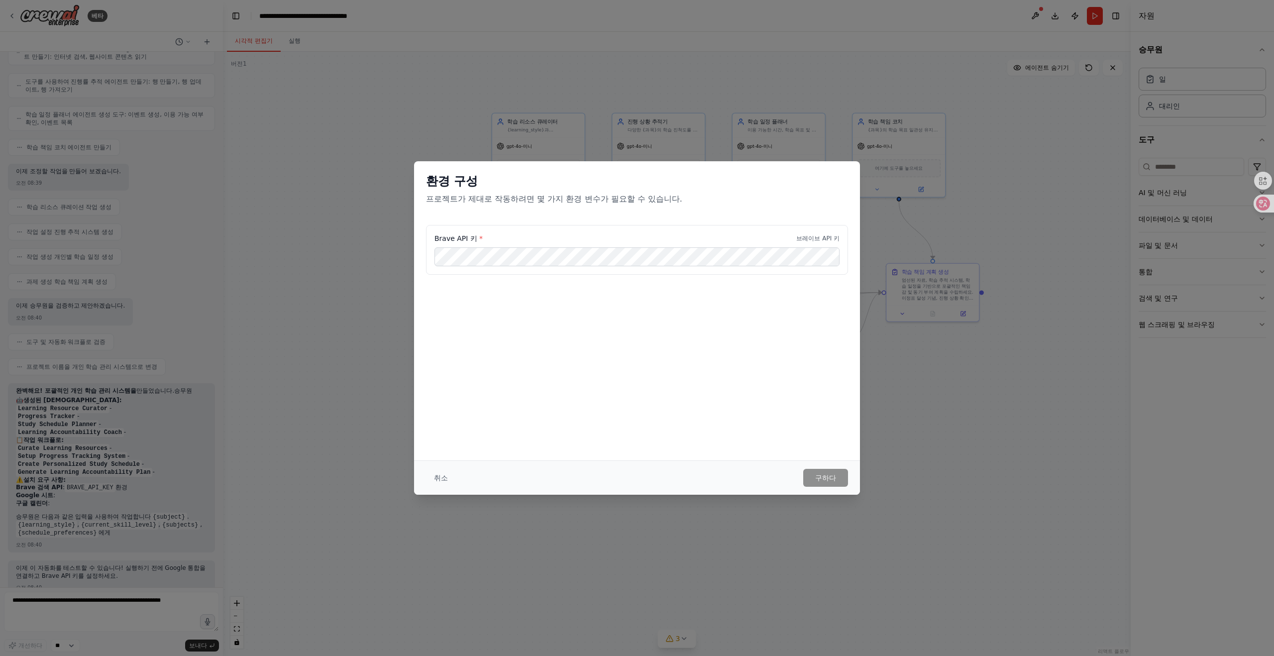
click at [862, 110] on div "환경 구성 프로젝트가 제대로 작동하려면 몇 가지 환경 변수가 필요할 수 있습니다. Brave API 키 * 브레이브 API 키 취소 구하다" at bounding box center [637, 328] width 1274 height 656
click at [862, 112] on div "환경 구성 프로젝트가 제대로 작동하려면 몇 가지 환경 변수가 필요할 수 있습니다. Brave API 키 * 브레이브 API 키 취소 구하다" at bounding box center [637, 328] width 1274 height 656
click at [431, 481] on button "취소" at bounding box center [441, 478] width 30 height 18
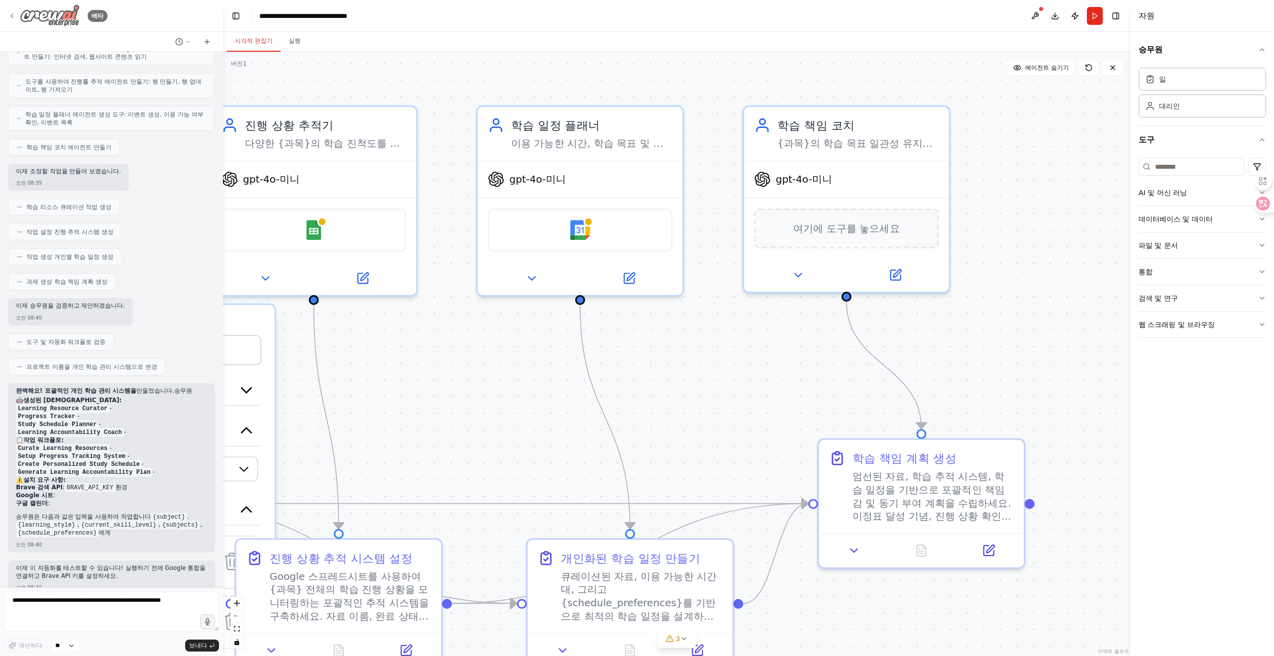
click at [12, 21] on div "베타" at bounding box center [58, 15] width 100 height 22
click at [12, 14] on icon at bounding box center [12, 16] width 2 height 4
click at [11, 17] on icon at bounding box center [12, 16] width 8 height 8
click at [41, 18] on img at bounding box center [50, 15] width 60 height 22
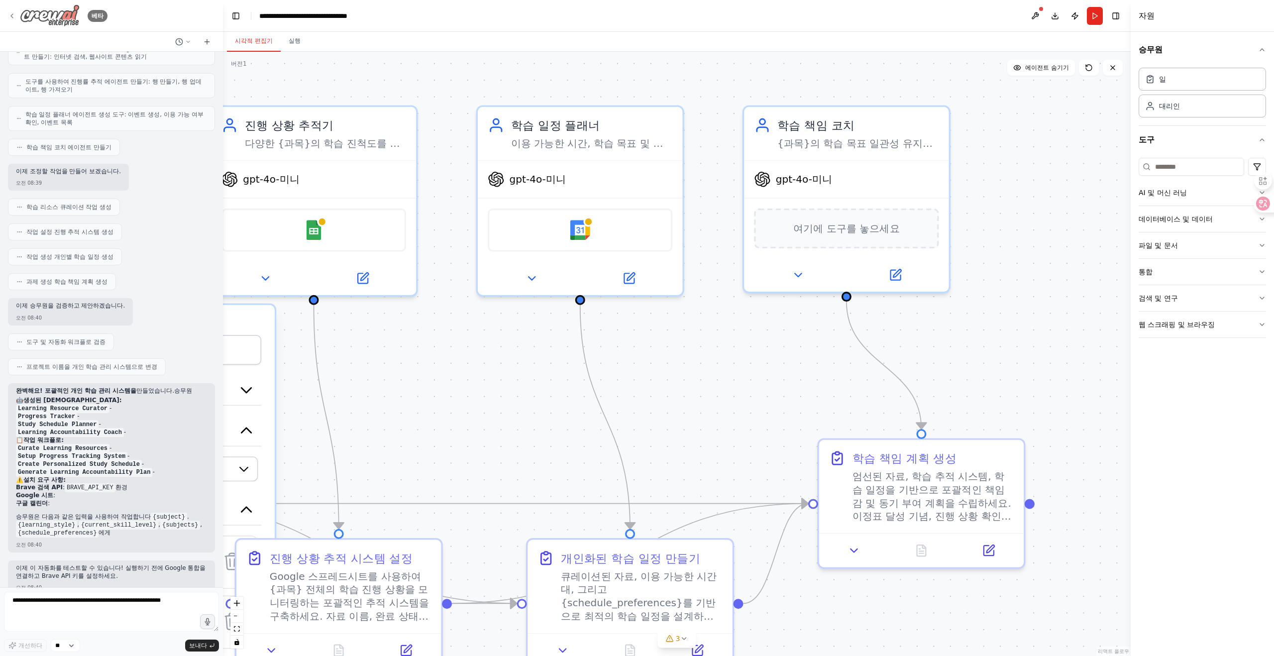
click at [9, 17] on icon at bounding box center [12, 16] width 8 height 8
click at [1040, 15] on button at bounding box center [1035, 16] width 16 height 18
click at [1040, 15] on div at bounding box center [1035, 16] width 16 height 18
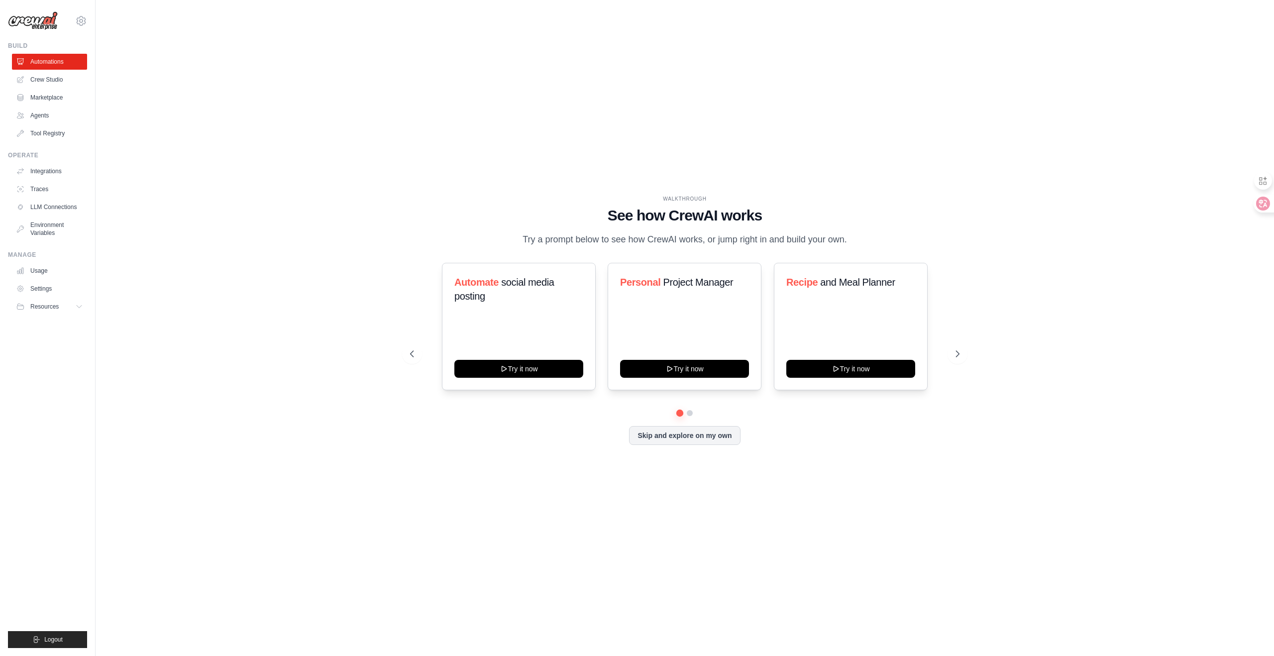
click at [929, 47] on div "WALKTHROUGH See how CrewAI works Try a prompt below to see how CrewAI works, or…" at bounding box center [684, 328] width 1147 height 636
click at [85, 19] on icon at bounding box center [81, 20] width 9 height 8
click at [66, 62] on link "Settings" at bounding box center [81, 67] width 88 height 18
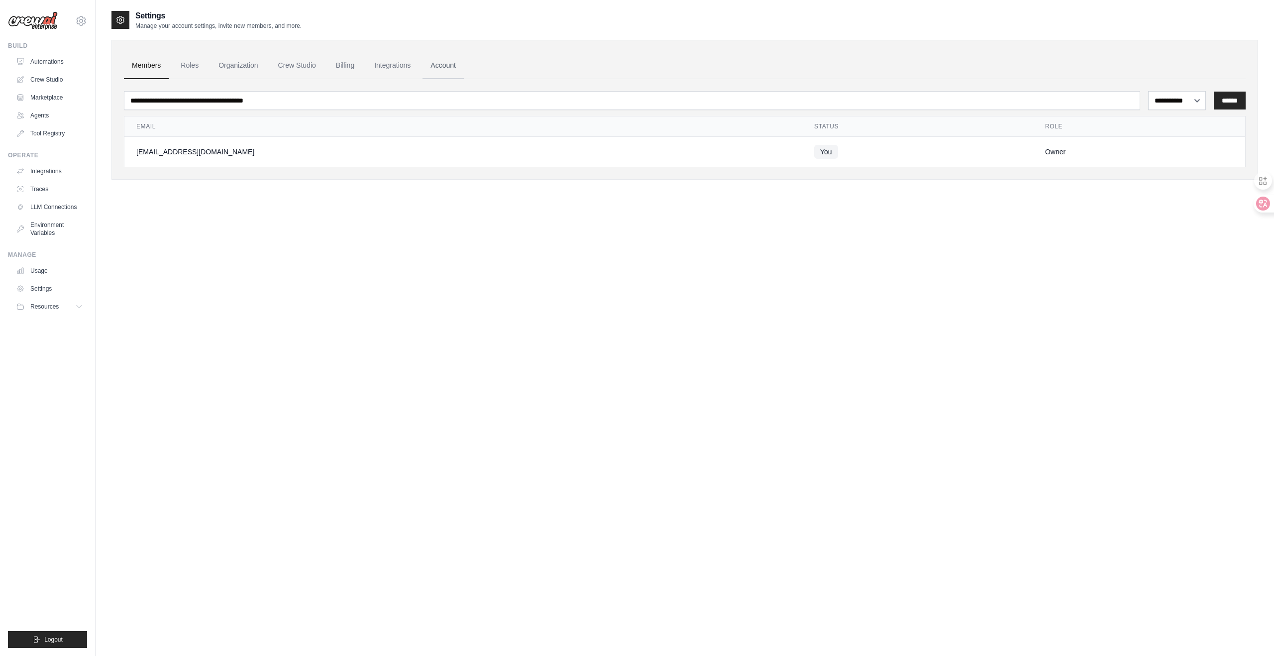
click at [427, 62] on link "Account" at bounding box center [443, 65] width 41 height 27
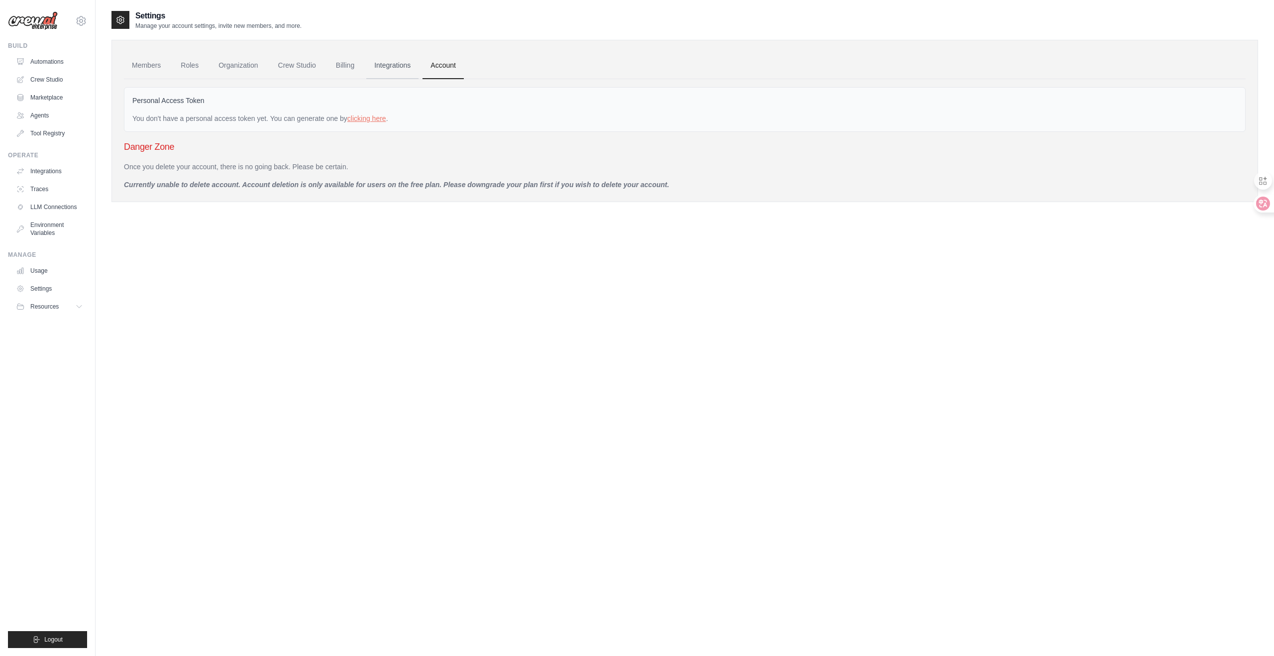
click at [381, 68] on link "Integrations" at bounding box center [392, 65] width 52 height 27
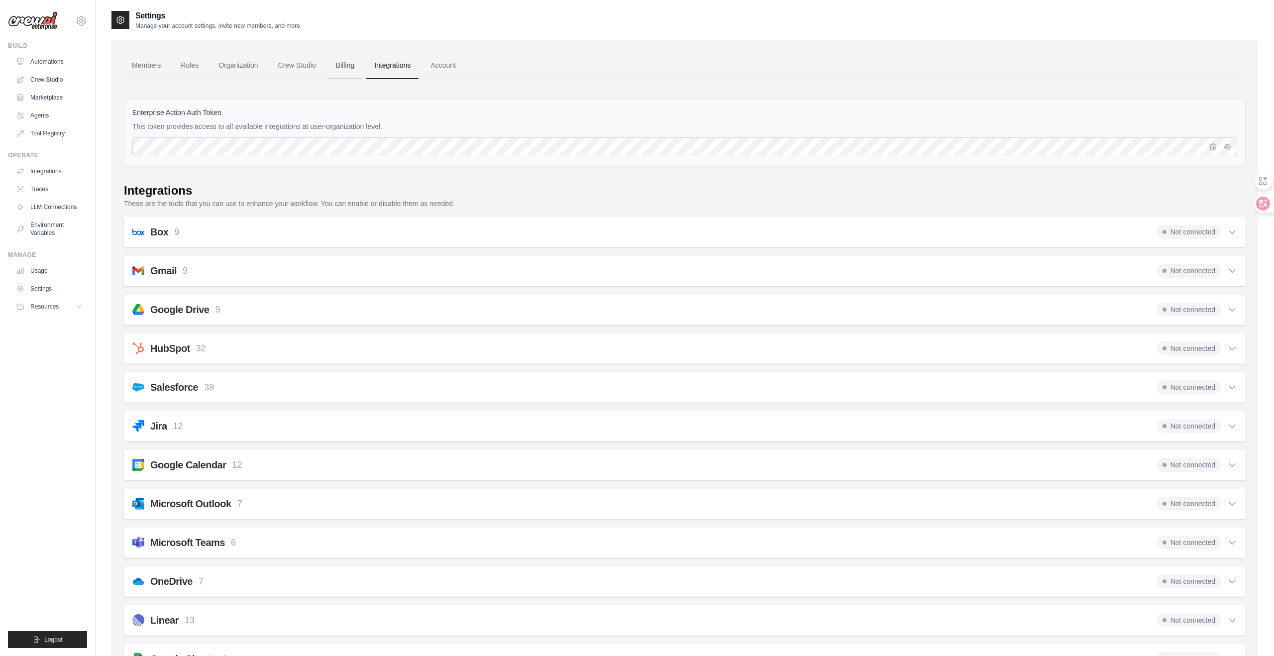
click at [336, 65] on link "Billing" at bounding box center [345, 65] width 34 height 27
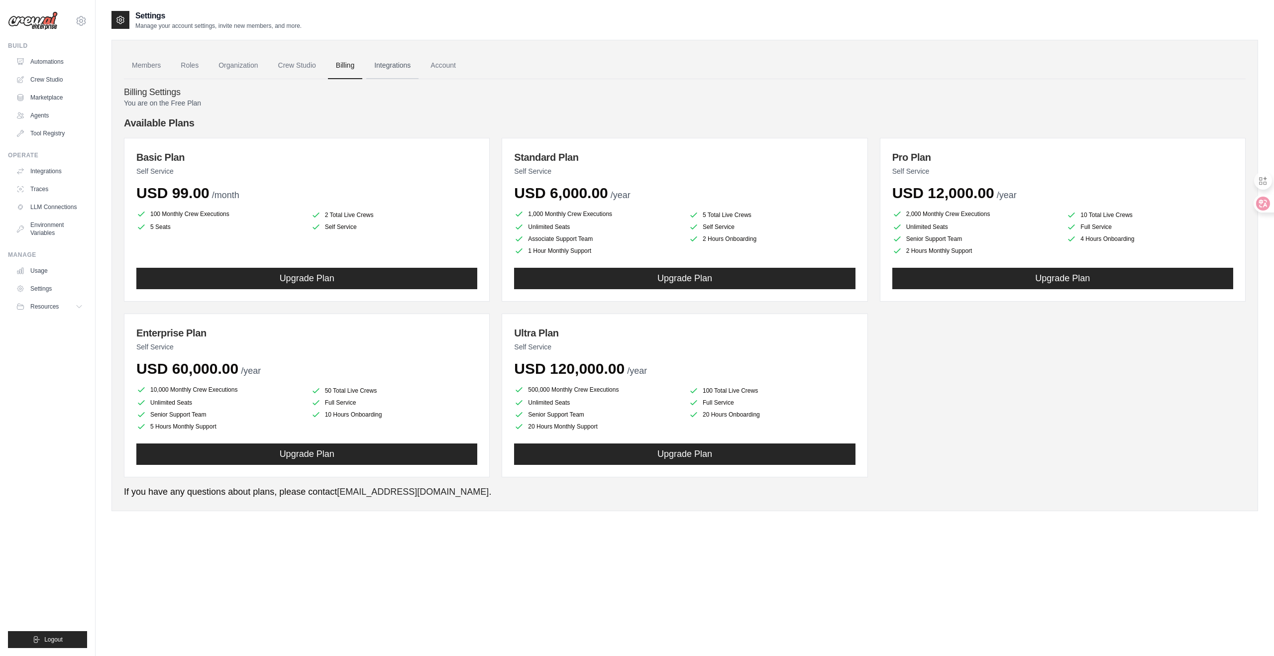
click at [366, 65] on link "Integrations" at bounding box center [392, 65] width 52 height 27
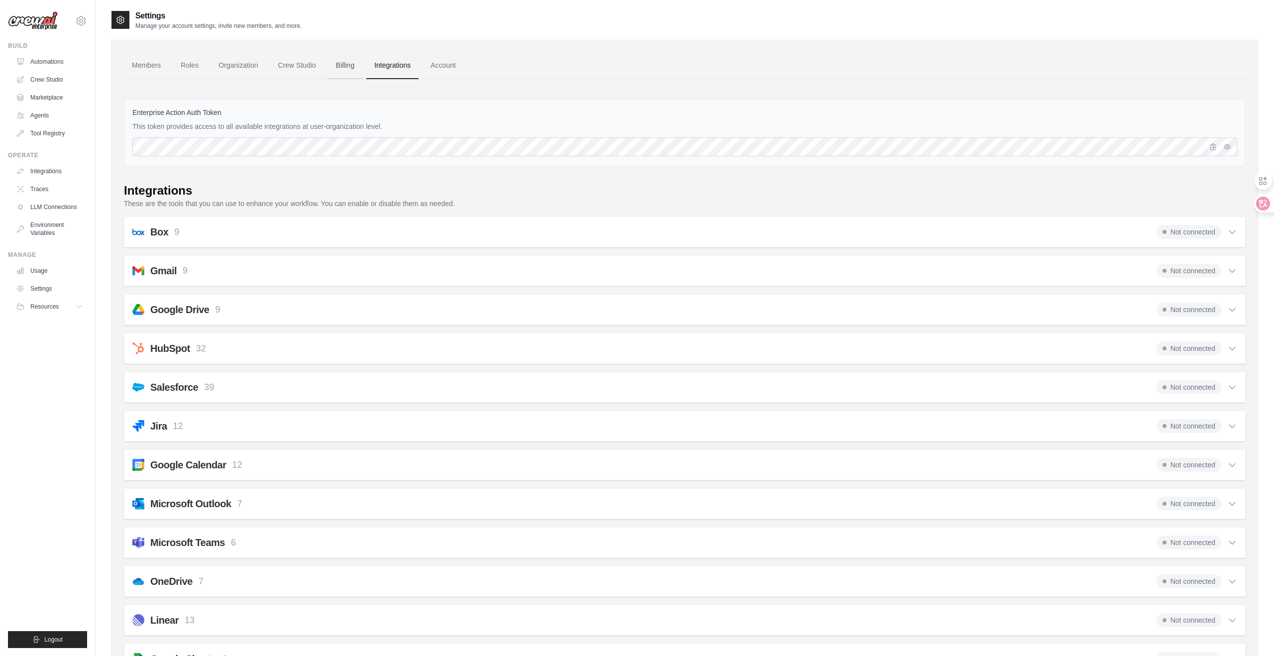
click at [328, 70] on link "Billing" at bounding box center [345, 65] width 34 height 27
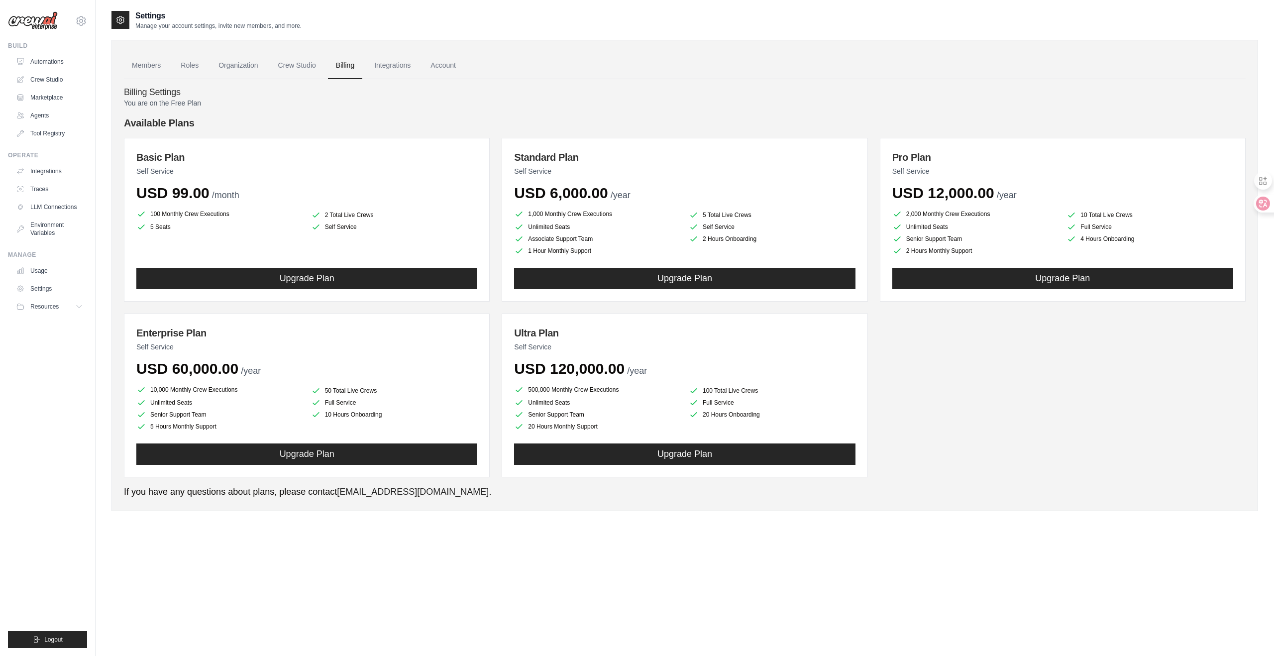
click at [294, 65] on link "Crew Studio" at bounding box center [297, 65] width 54 height 27
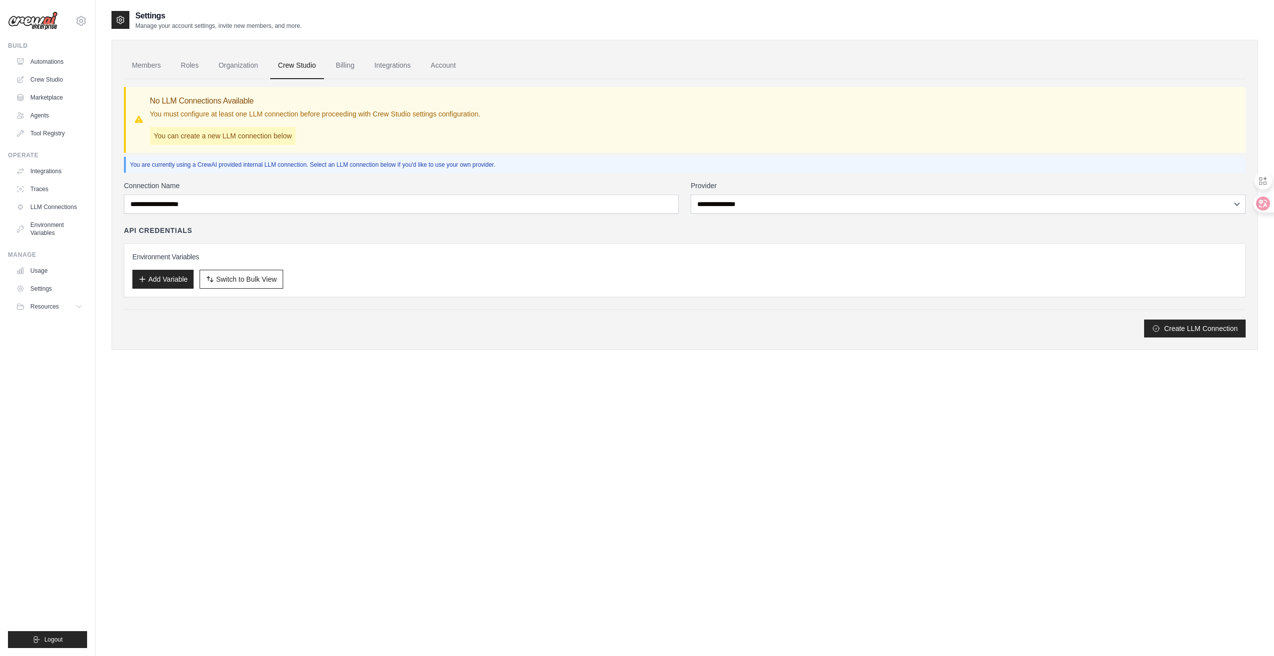
click at [256, 67] on link "Organization" at bounding box center [238, 65] width 55 height 27
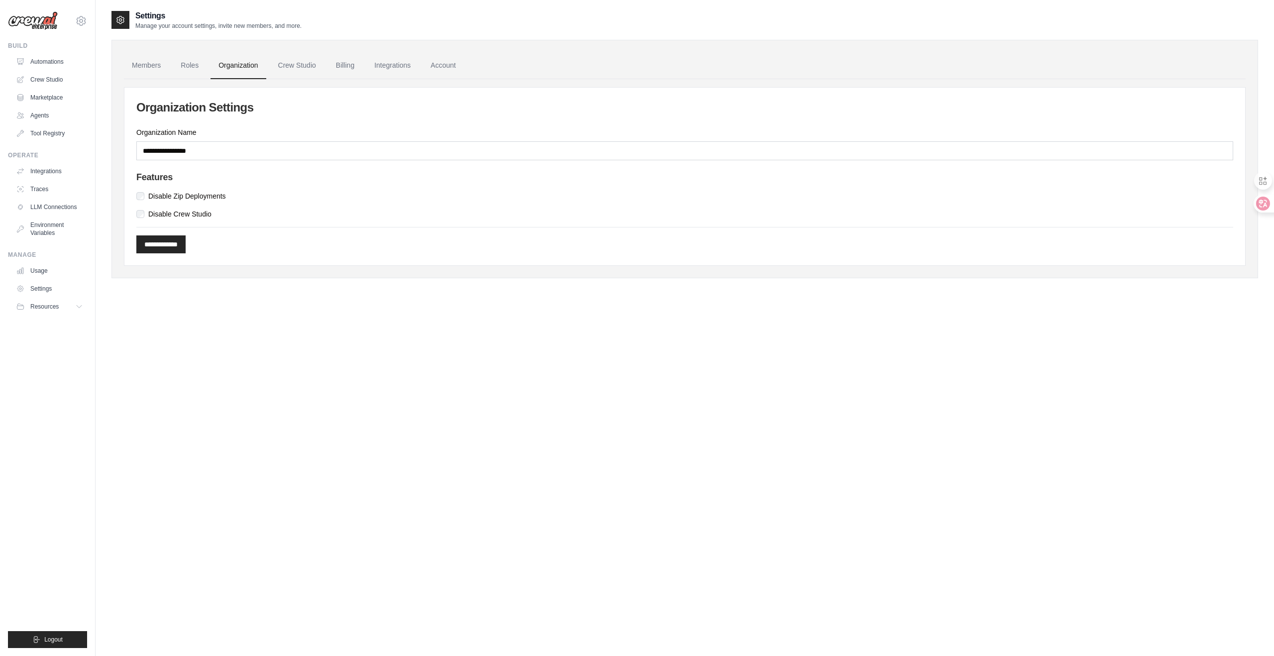
click at [211, 66] on link "Organization" at bounding box center [238, 65] width 55 height 27
click at [185, 66] on link "Roles" at bounding box center [190, 65] width 34 height 27
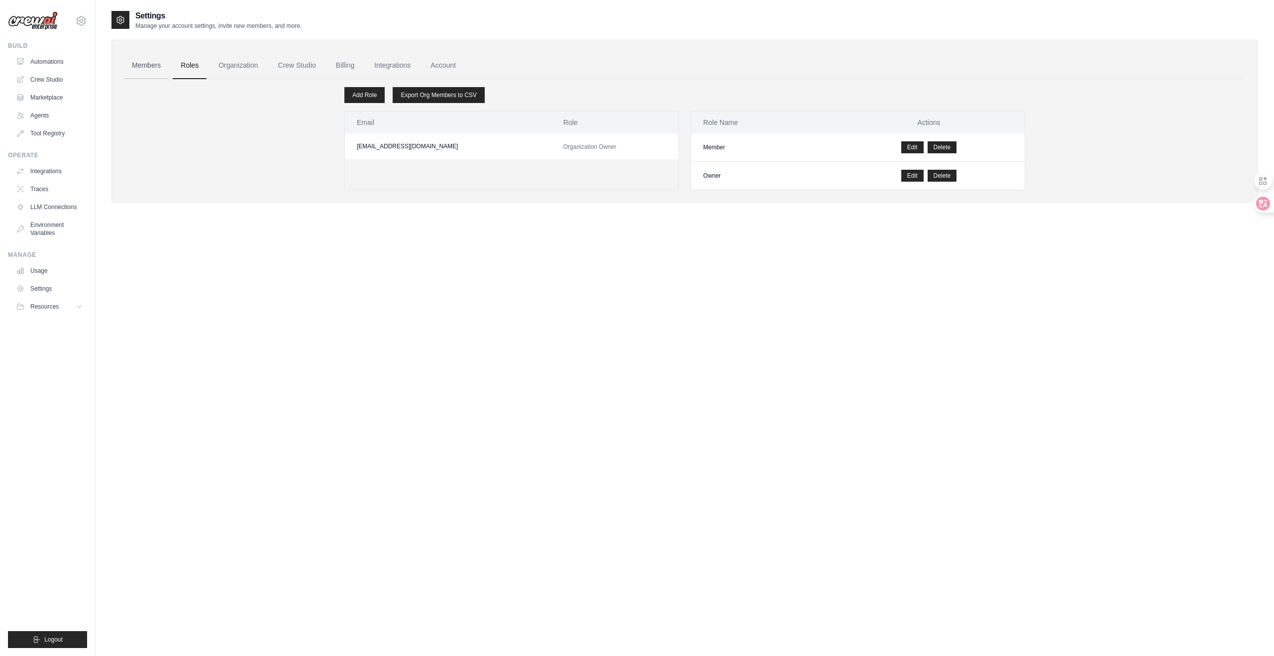
click at [147, 58] on link "Members" at bounding box center [146, 65] width 45 height 27
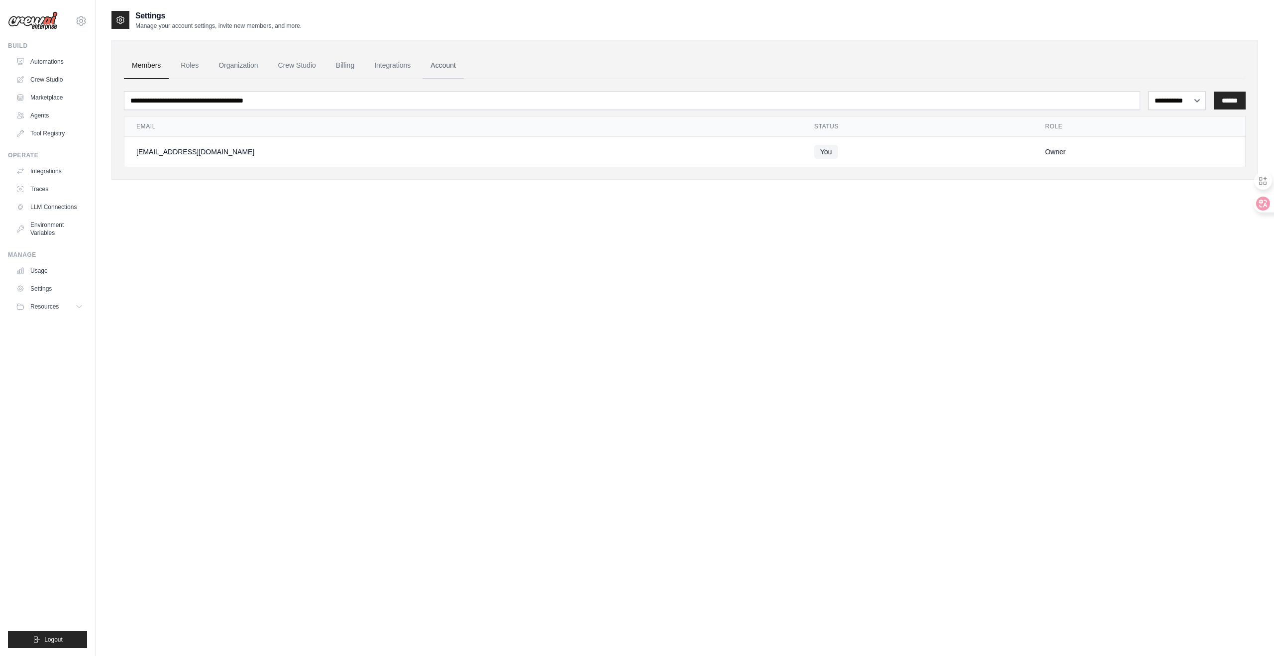
click at [425, 64] on link "Account" at bounding box center [443, 65] width 41 height 27
